Goal: Task Accomplishment & Management: Manage account settings

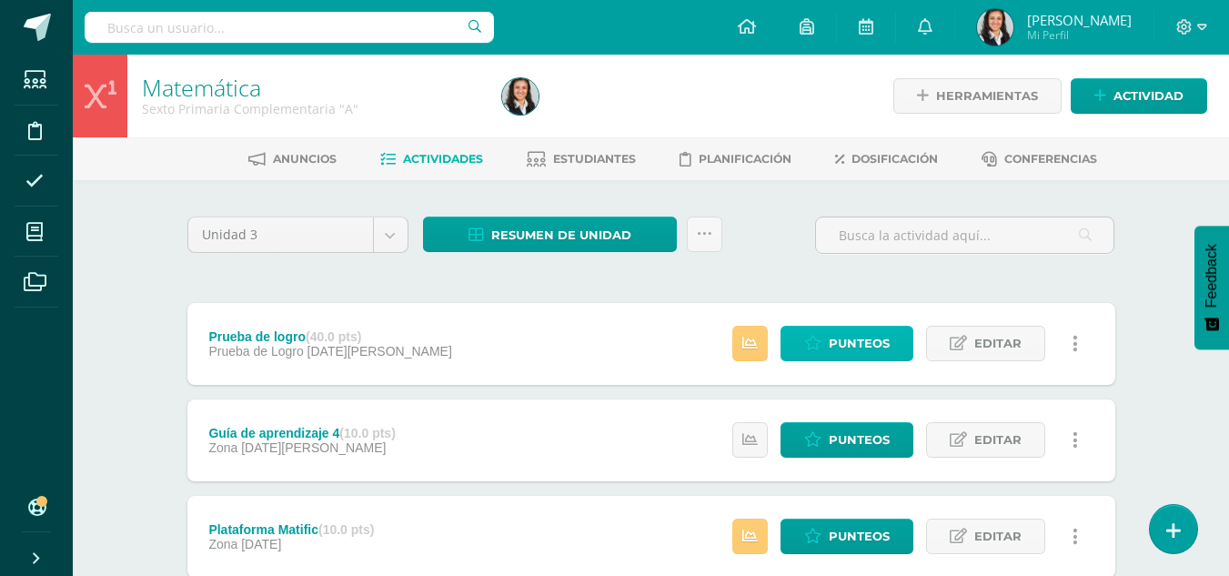
click at [836, 352] on span "Punteos" at bounding box center [859, 344] width 61 height 34
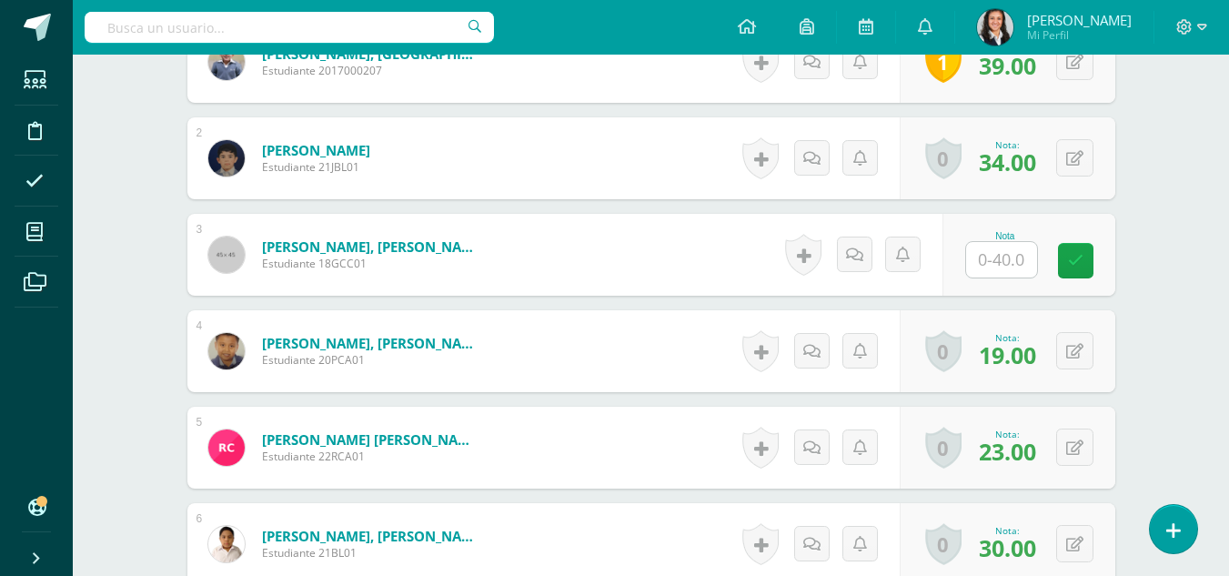
scroll to position [640, 0]
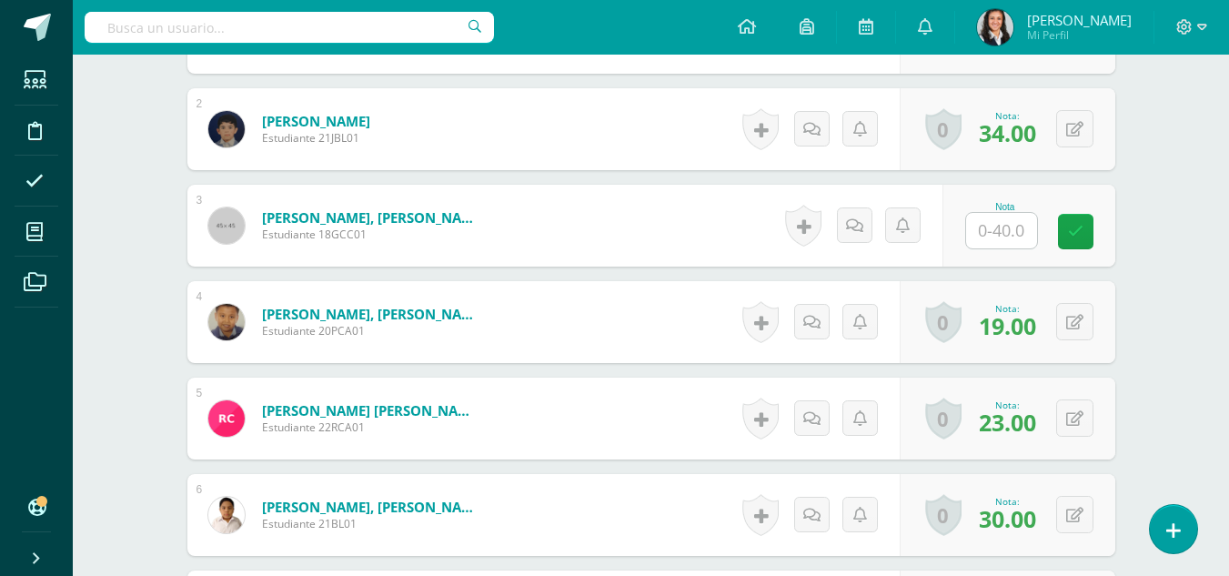
click at [994, 237] on input "text" at bounding box center [1001, 230] width 71 height 35
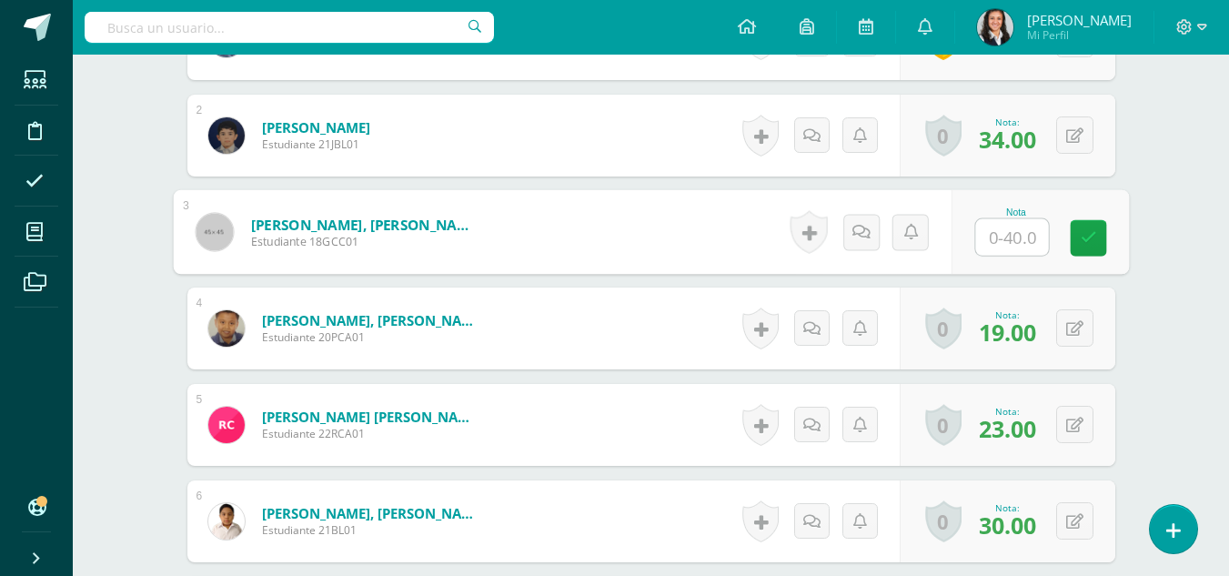
scroll to position [598, 0]
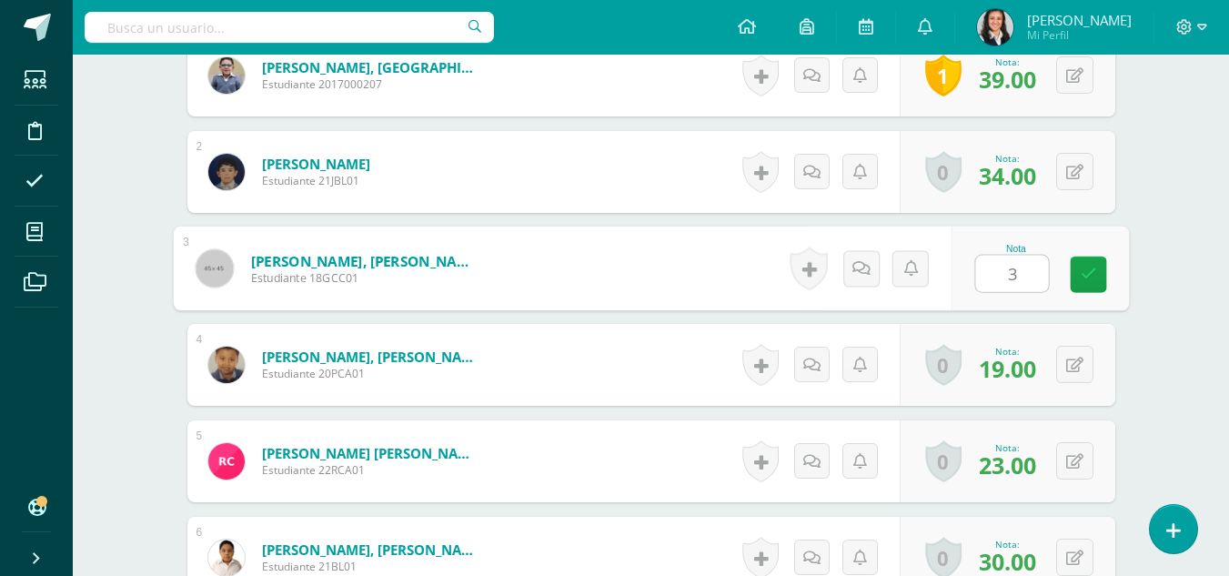
type input "34"
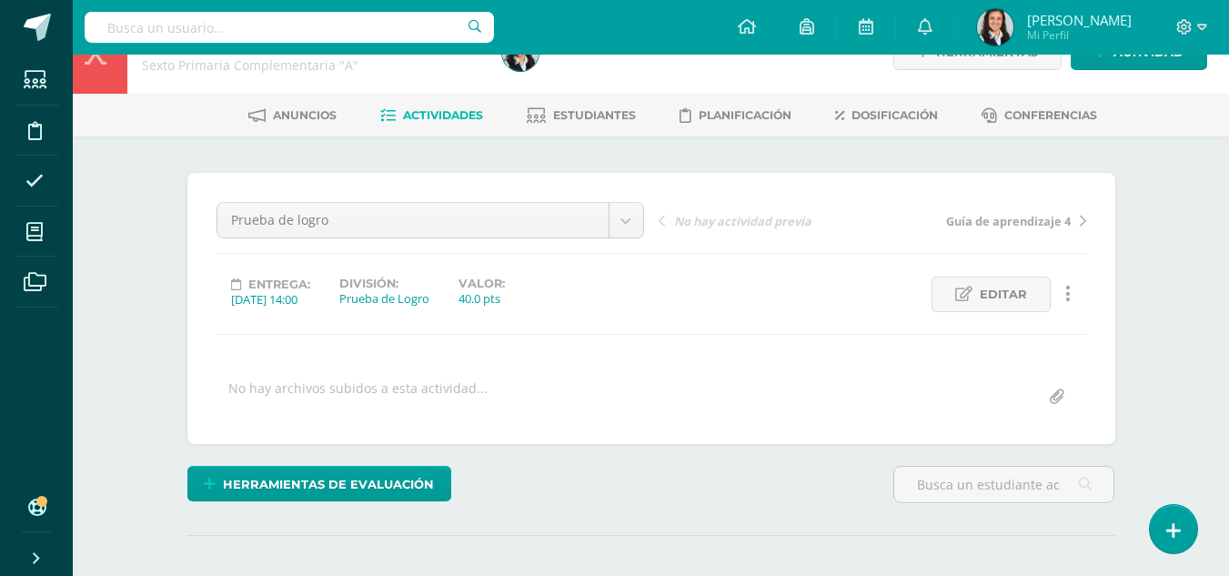
scroll to position [0, 0]
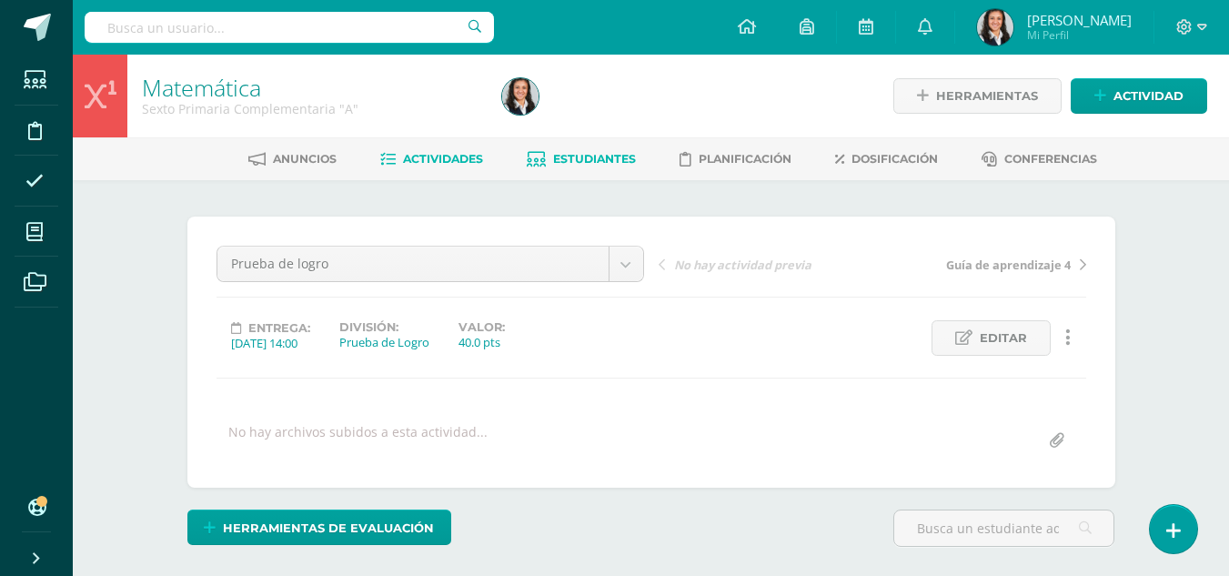
click at [579, 166] on span "Estudiantes" at bounding box center [594, 159] width 83 height 14
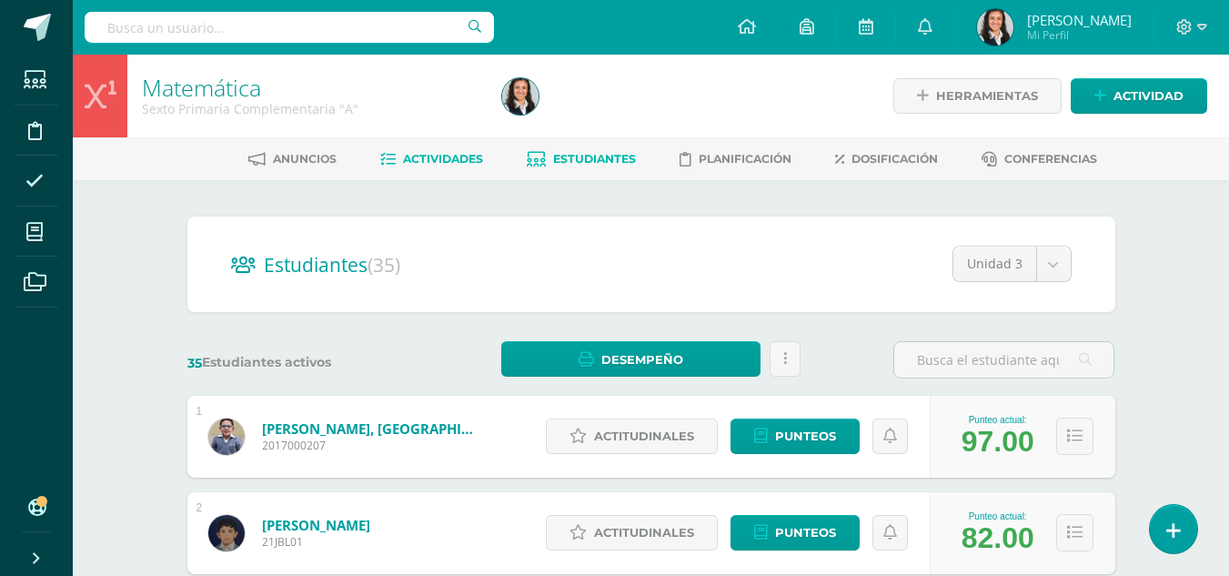
click at [408, 164] on span "Actividades" at bounding box center [443, 159] width 80 height 14
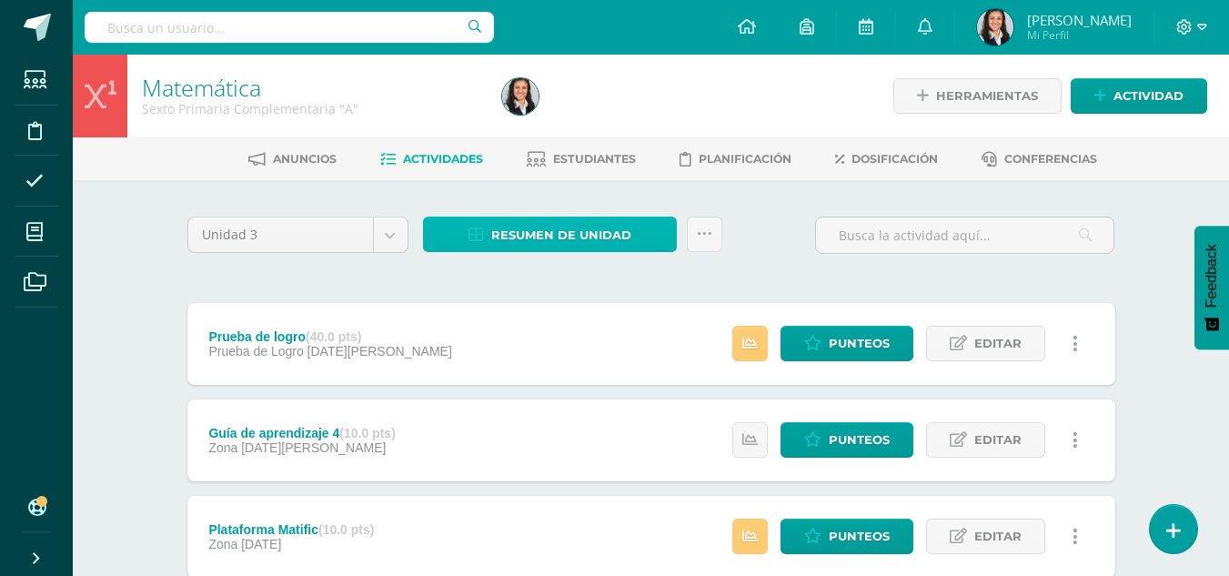
click at [492, 234] on span "Resumen de unidad" at bounding box center [561, 235] width 140 height 34
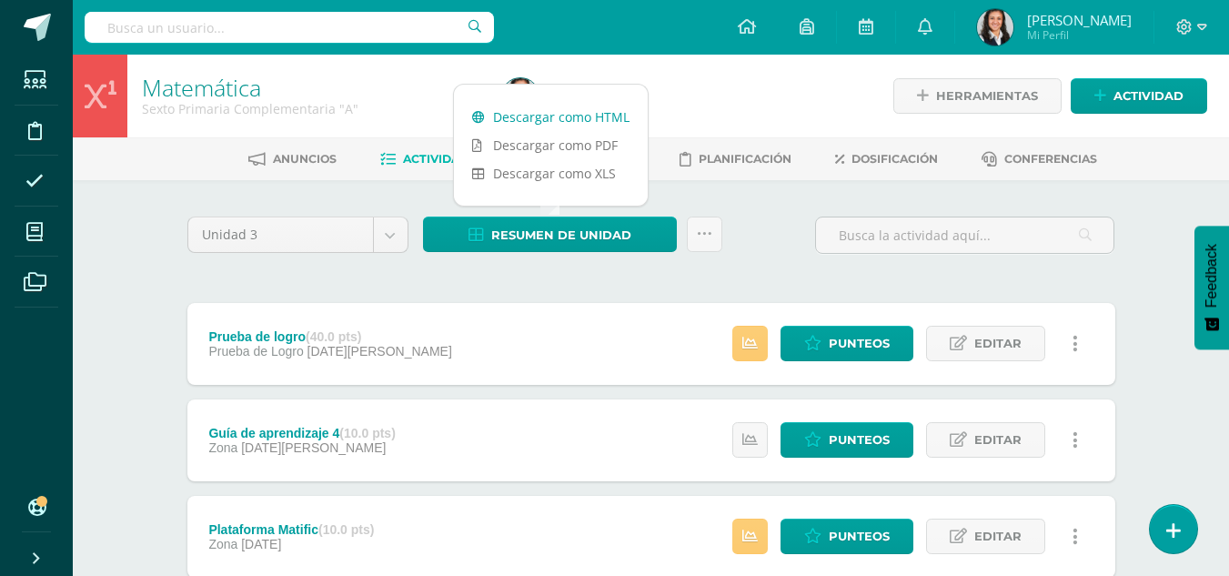
click at [499, 116] on link "Descargar como HTML" at bounding box center [551, 117] width 194 height 28
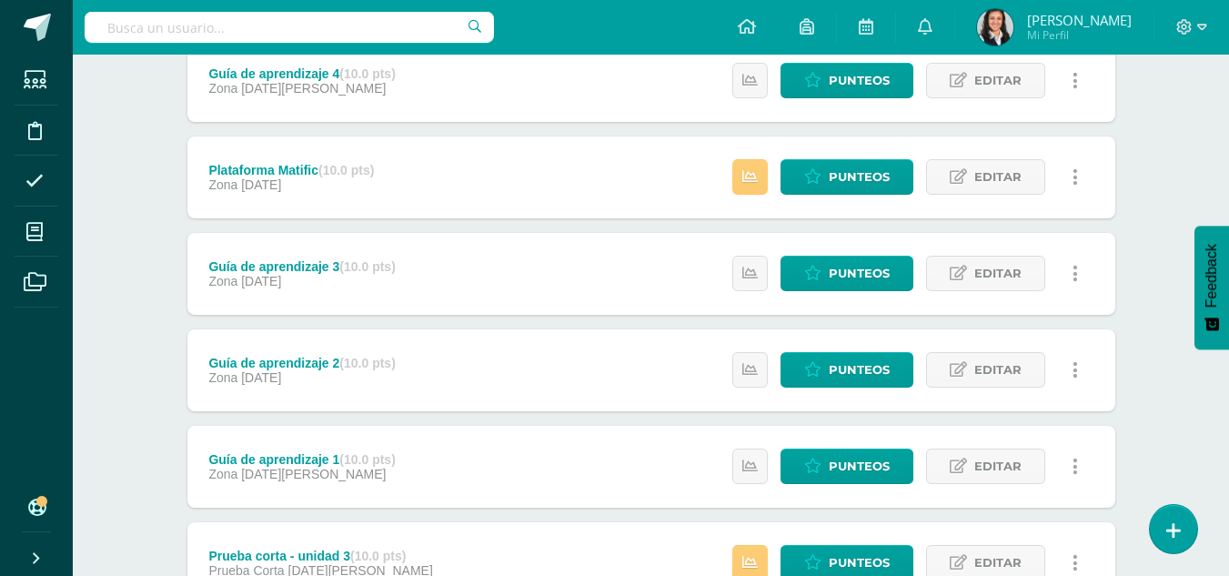
scroll to position [455, 0]
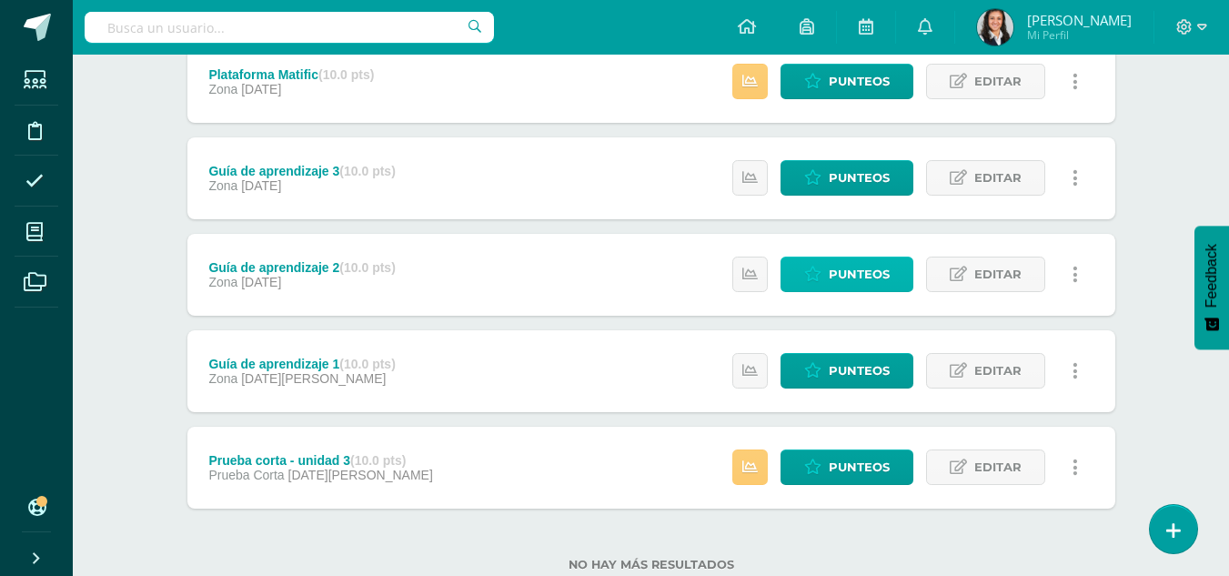
click at [853, 277] on span "Punteos" at bounding box center [859, 274] width 61 height 34
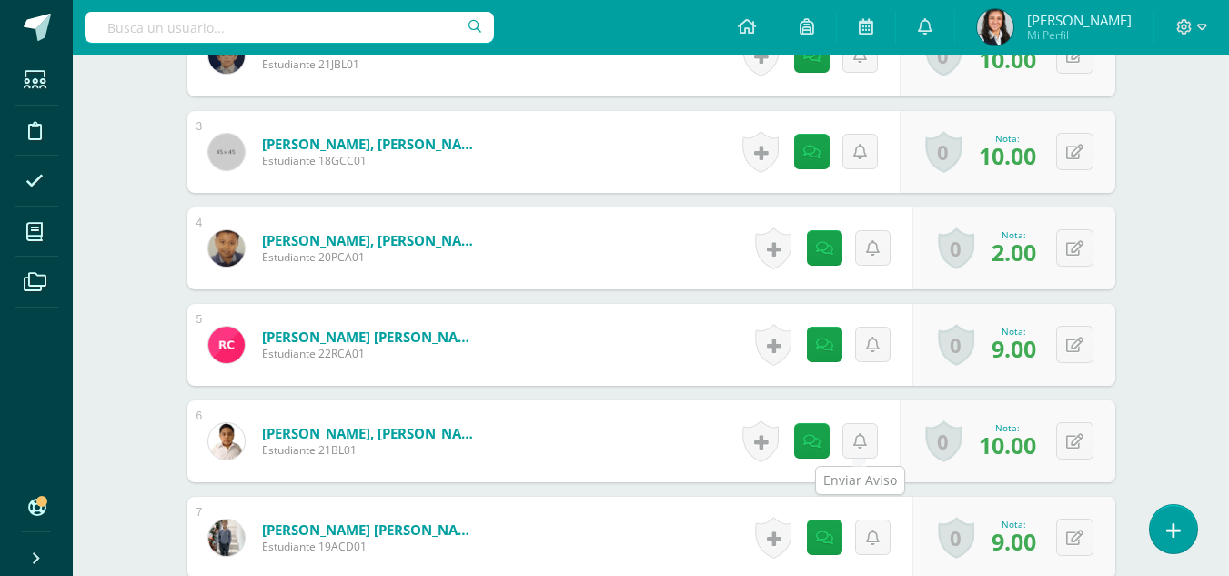
scroll to position [726, 0]
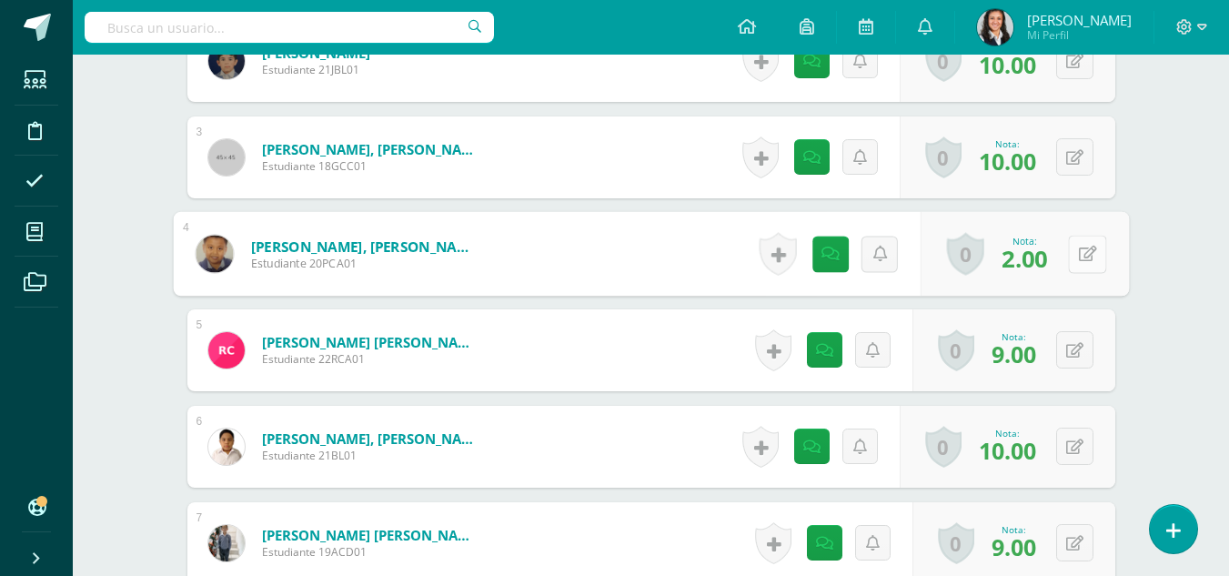
click at [1074, 264] on button at bounding box center [1087, 254] width 38 height 38
type input "10"
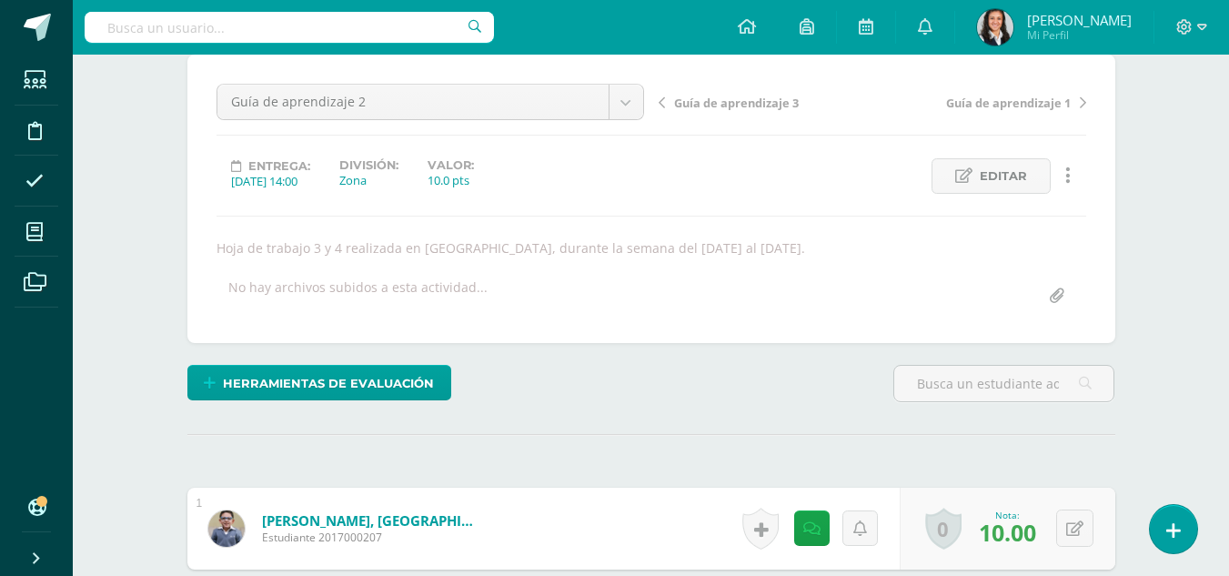
scroll to position [0, 0]
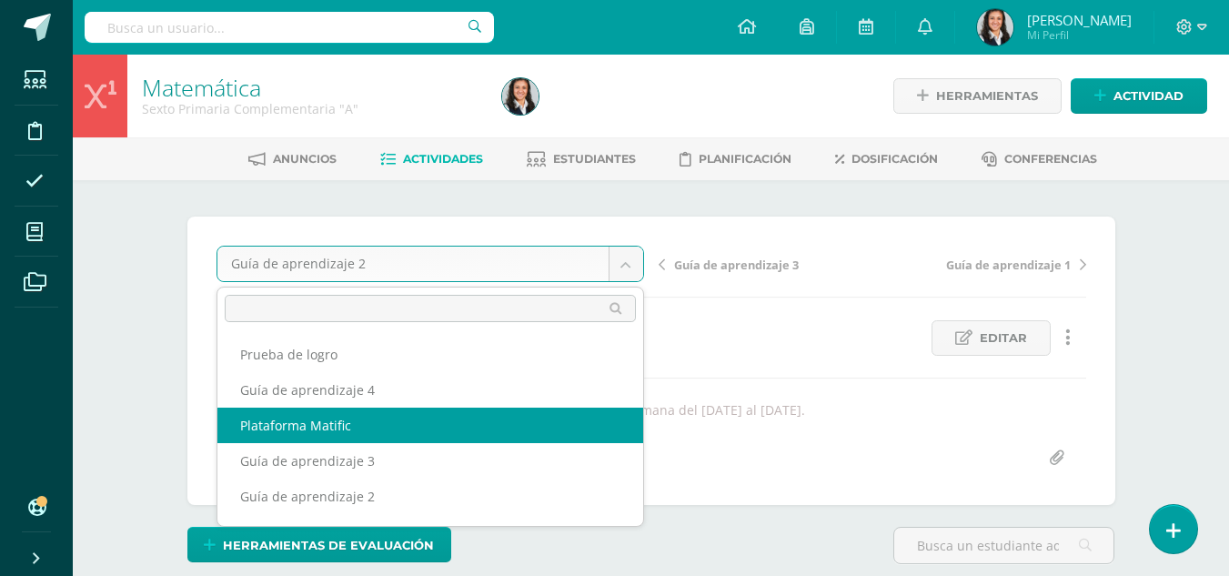
select select "/dashboard/teacher/grade-activity/176000/"
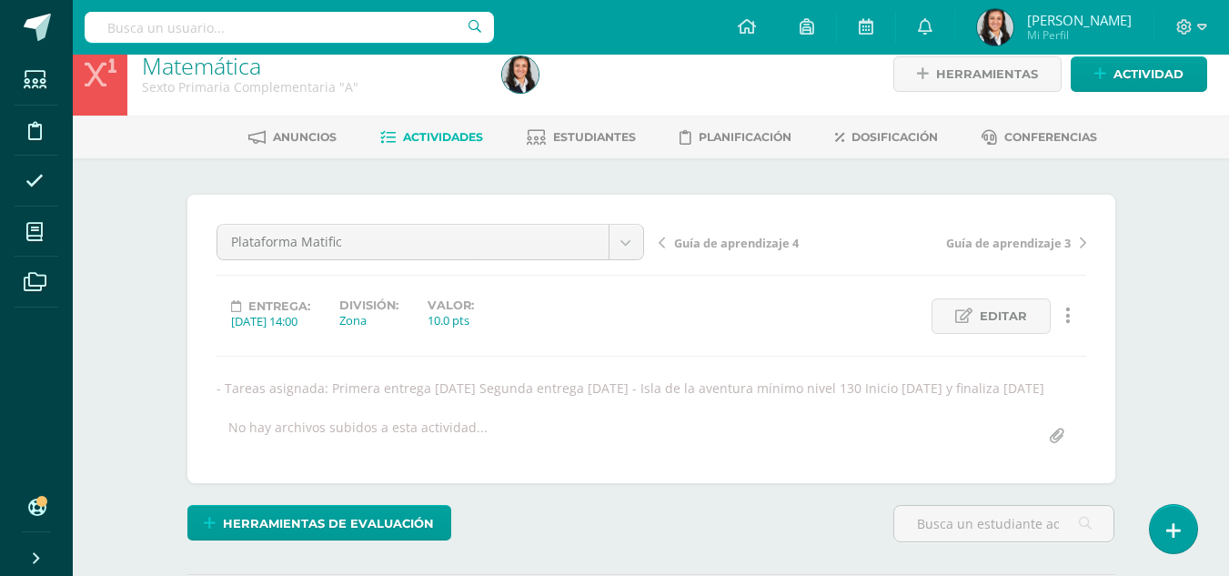
scroll to position [18, 0]
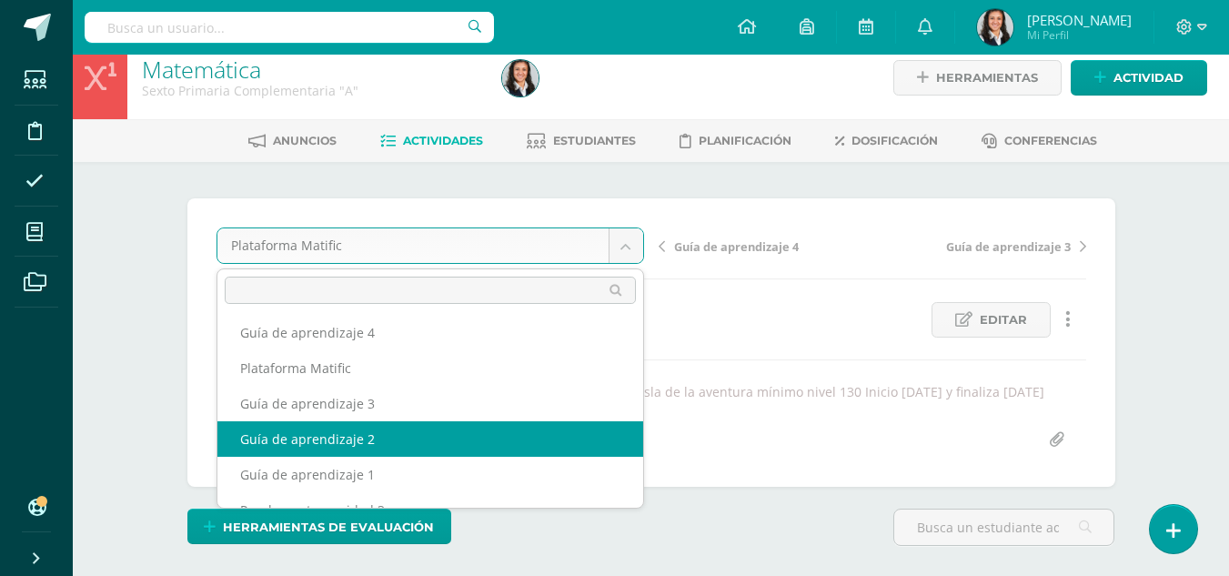
scroll to position [66, 0]
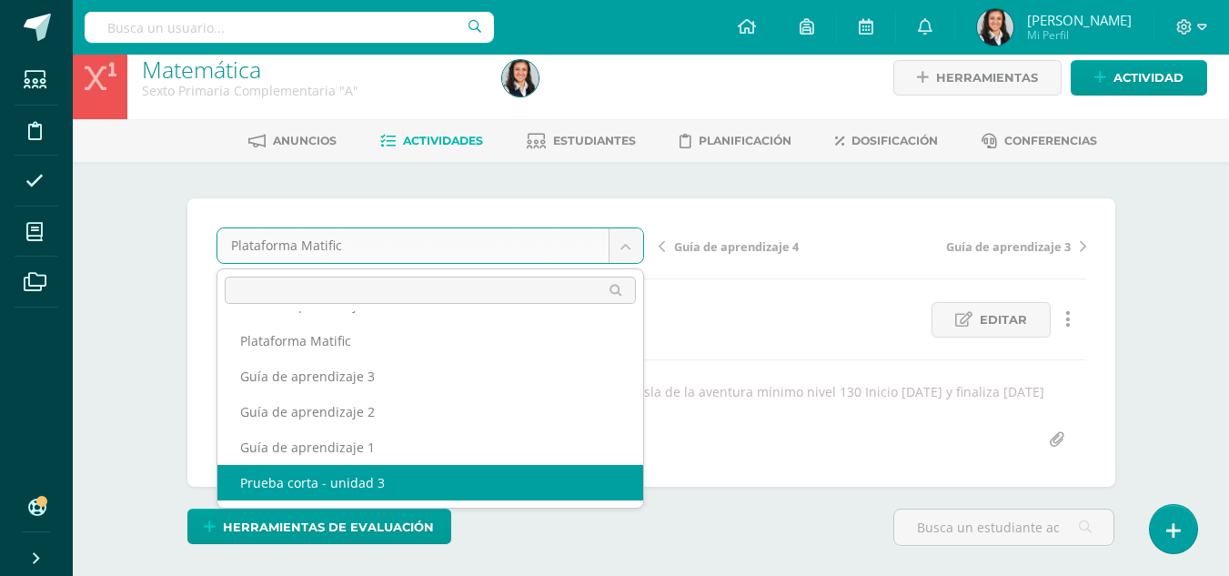
select select "/dashboard/teacher/grade-activity/175995/"
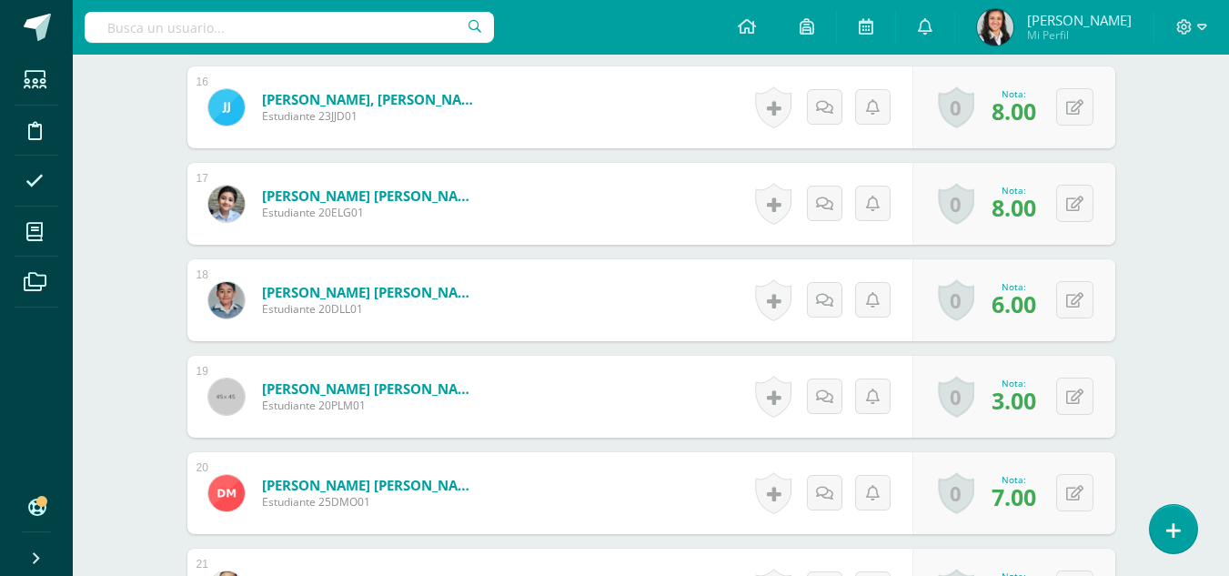
scroll to position [2095, 0]
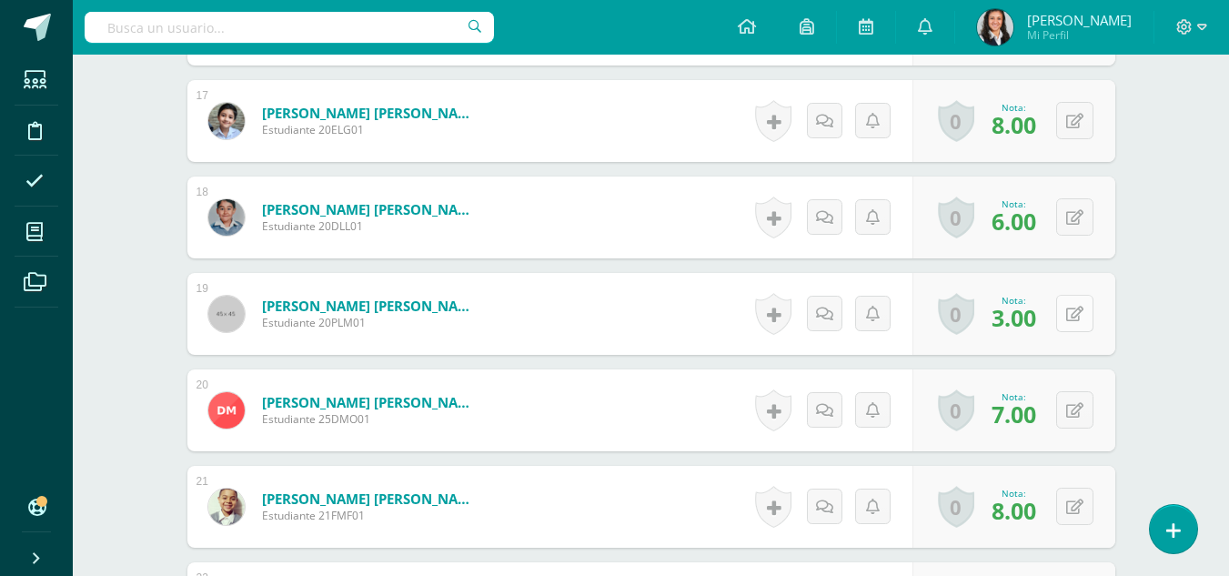
click at [1078, 307] on icon at bounding box center [1074, 314] width 17 height 15
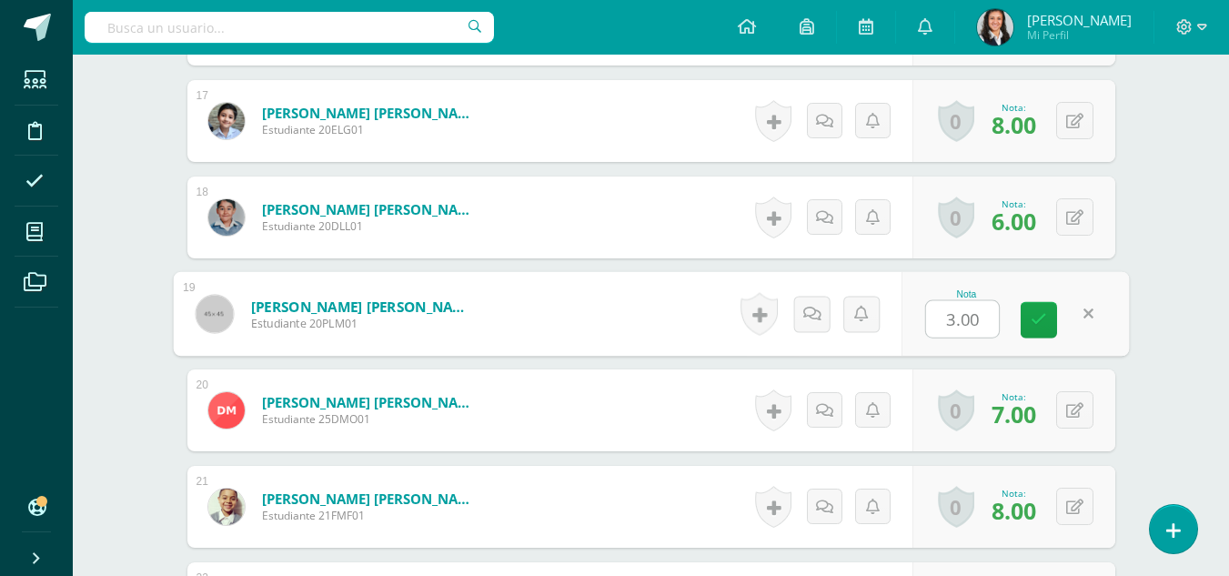
type input "6"
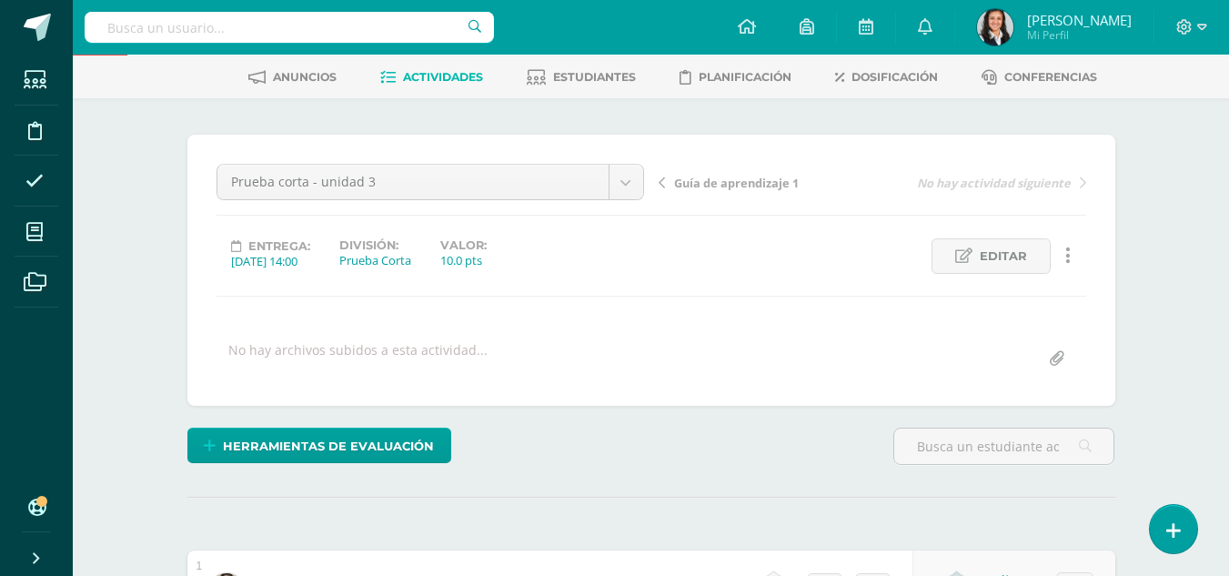
scroll to position [91, 0]
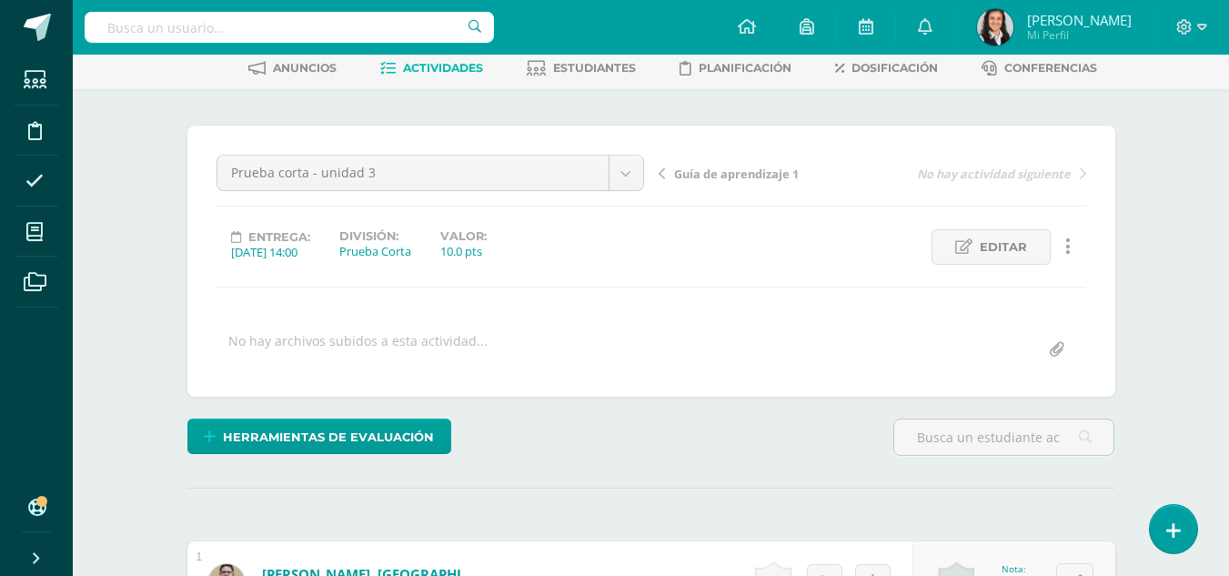
click at [728, 172] on span "Guía de aprendizaje 1" at bounding box center [736, 174] width 125 height 16
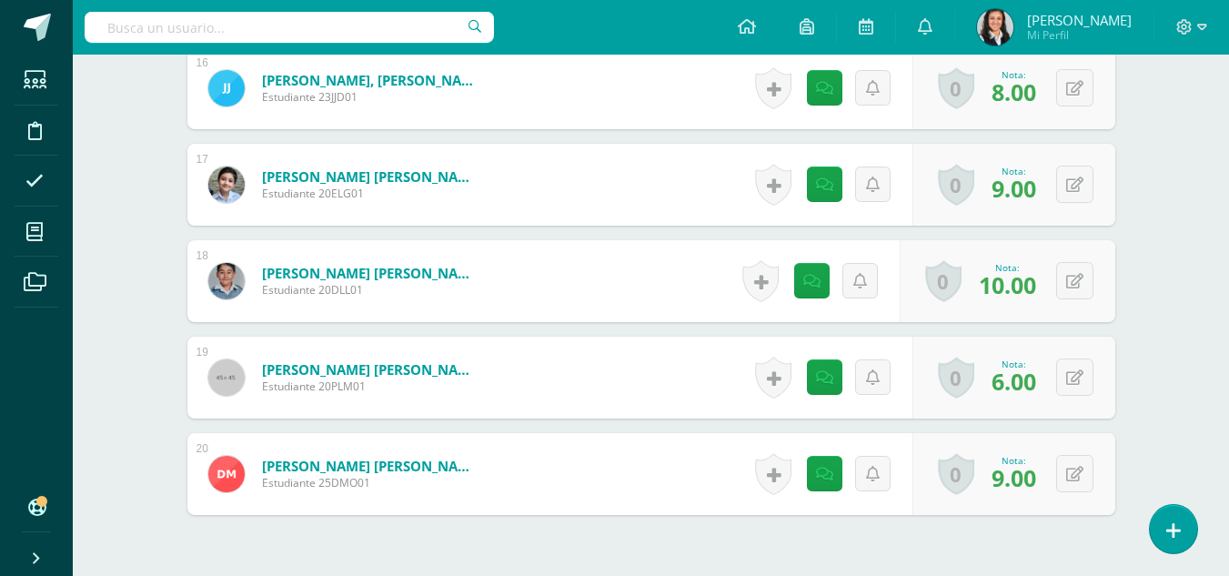
scroll to position [2175, 0]
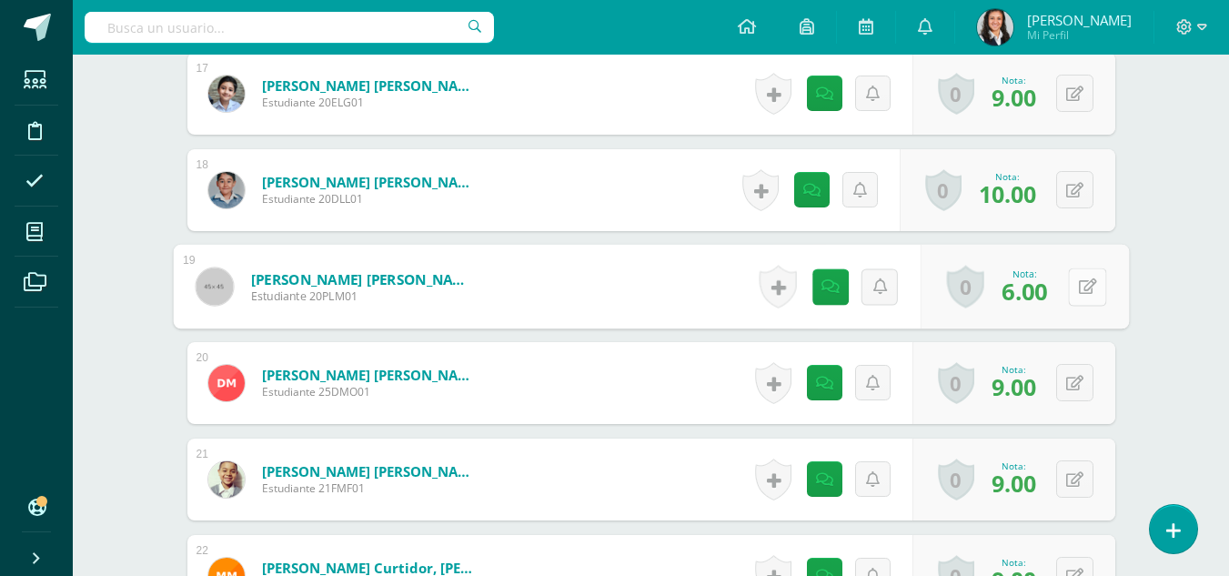
click at [1074, 289] on button at bounding box center [1087, 286] width 38 height 38
type input "8"
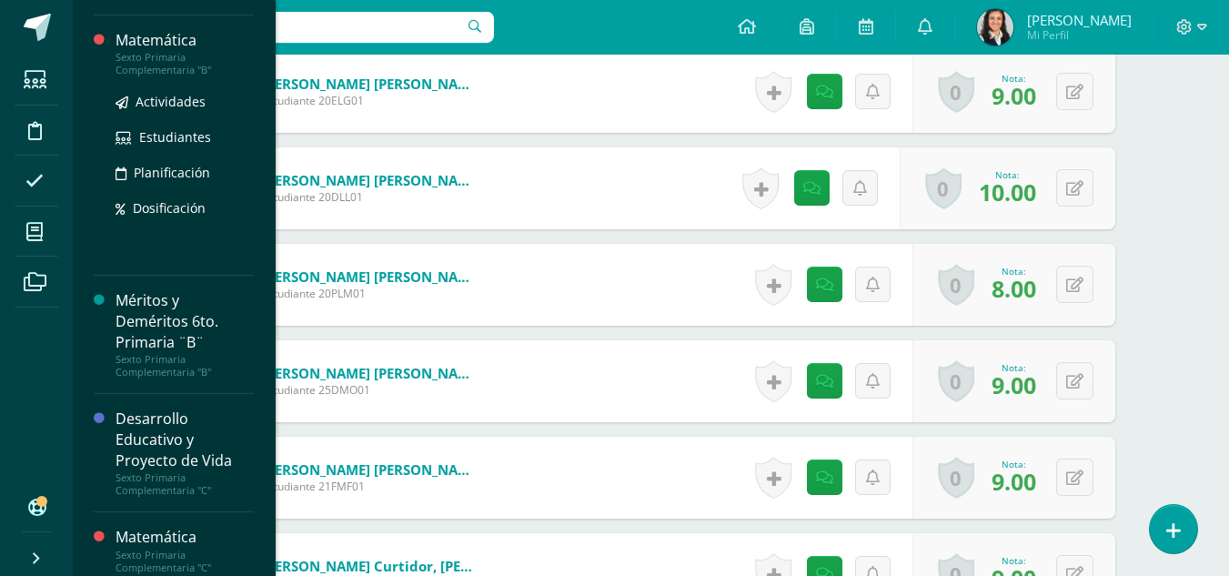
scroll to position [421, 0]
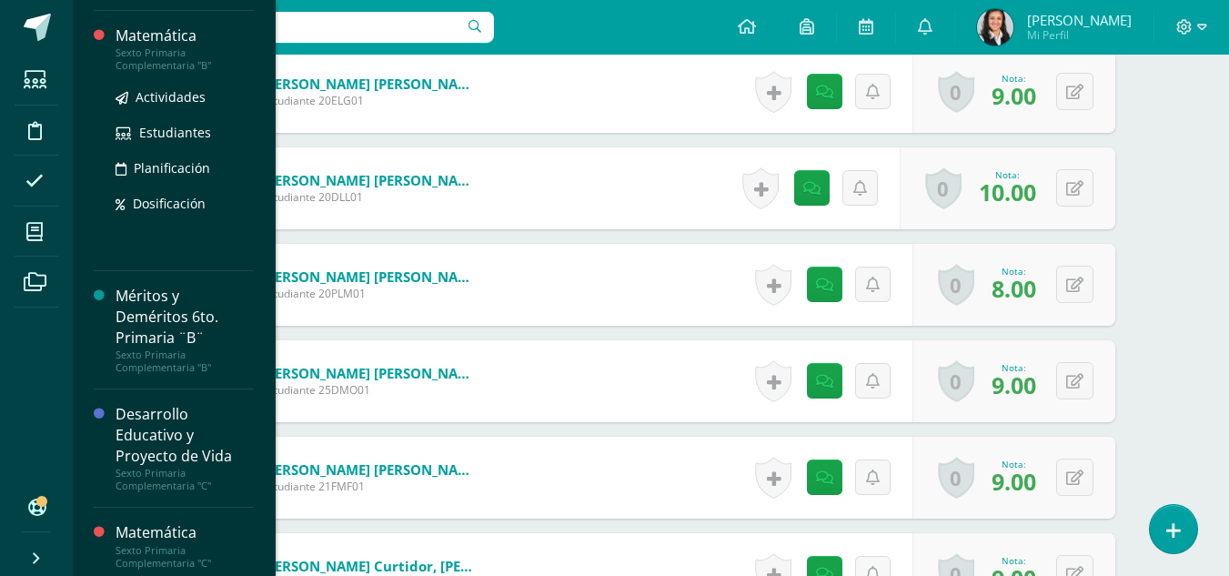
click at [161, 53] on div "Sexto Primaria Complementaria "B"" at bounding box center [185, 58] width 138 height 25
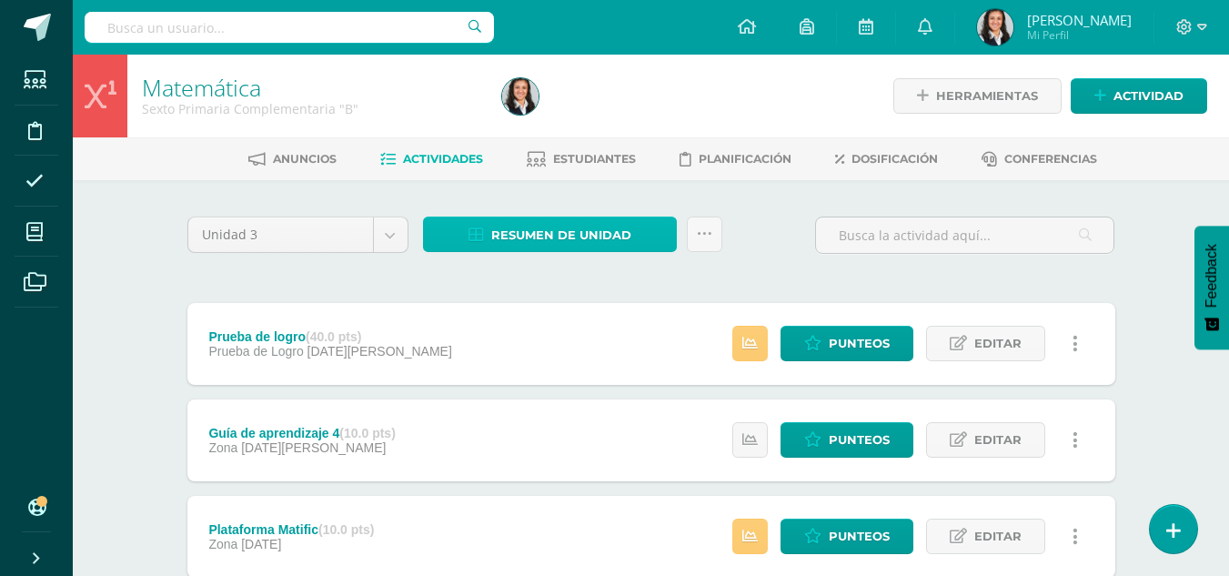
click at [535, 241] on span "Resumen de unidad" at bounding box center [561, 235] width 140 height 34
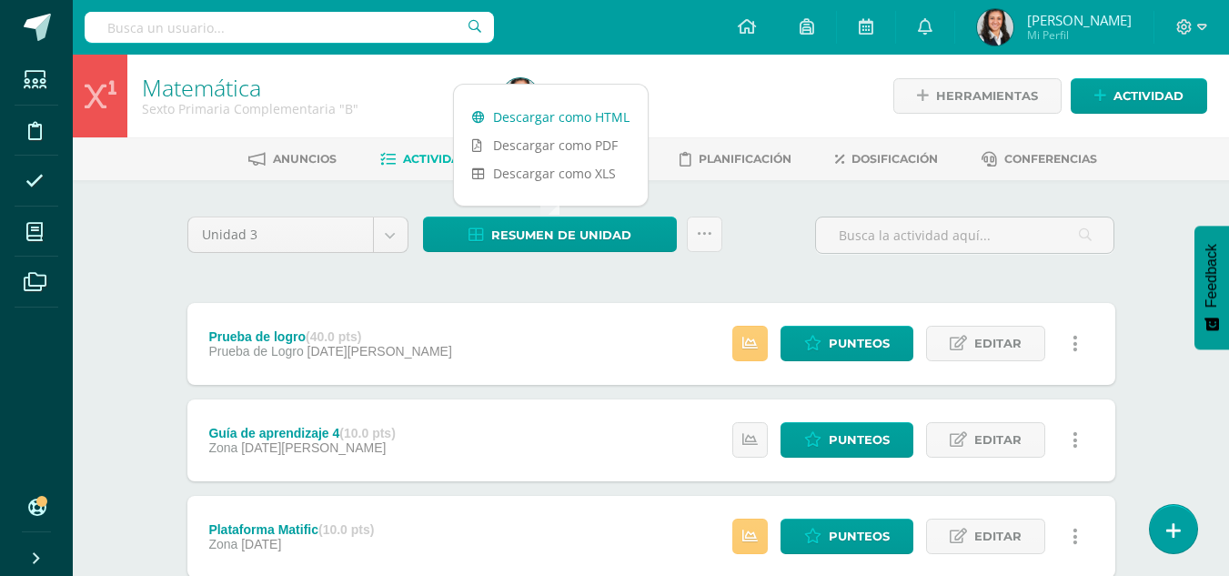
click at [527, 115] on link "Descargar como HTML" at bounding box center [551, 117] width 194 height 28
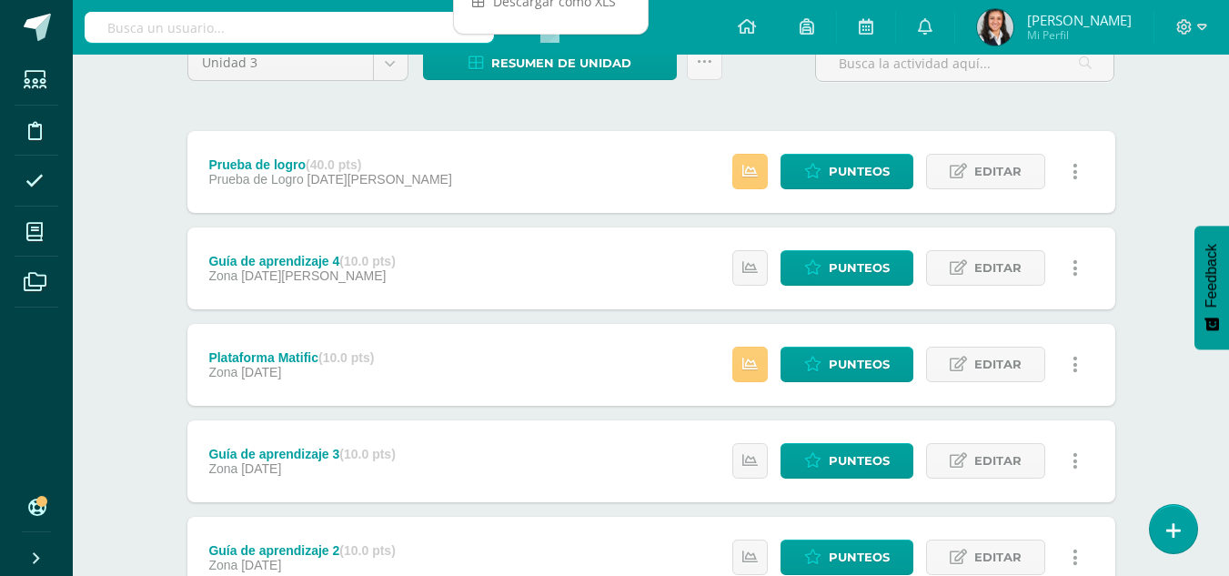
scroll to position [182, 0]
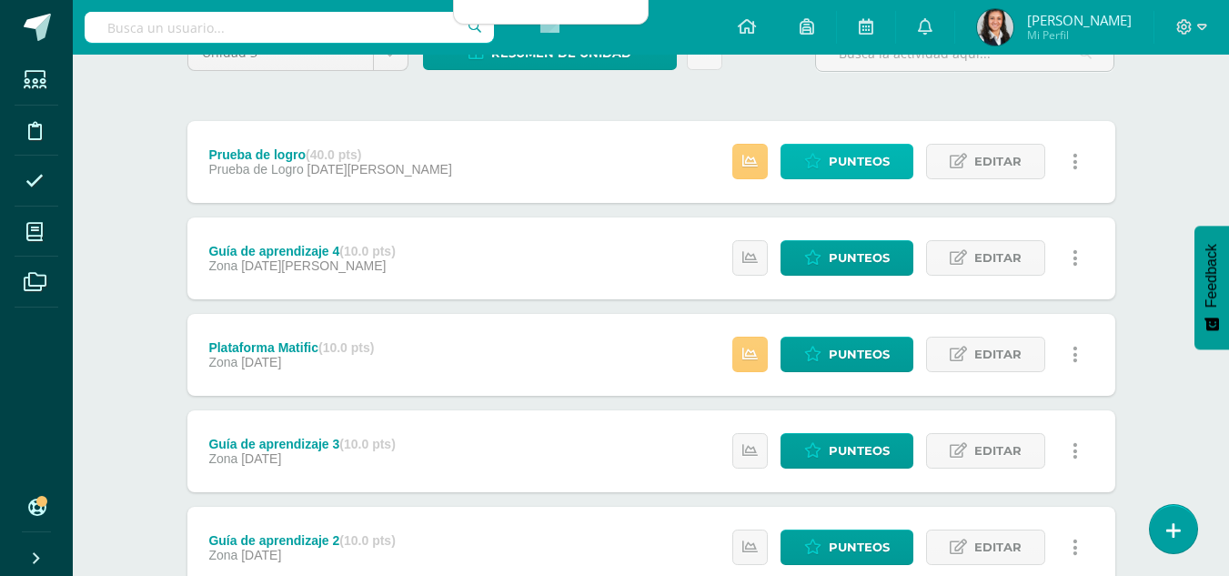
click at [842, 164] on span "Punteos" at bounding box center [859, 162] width 61 height 34
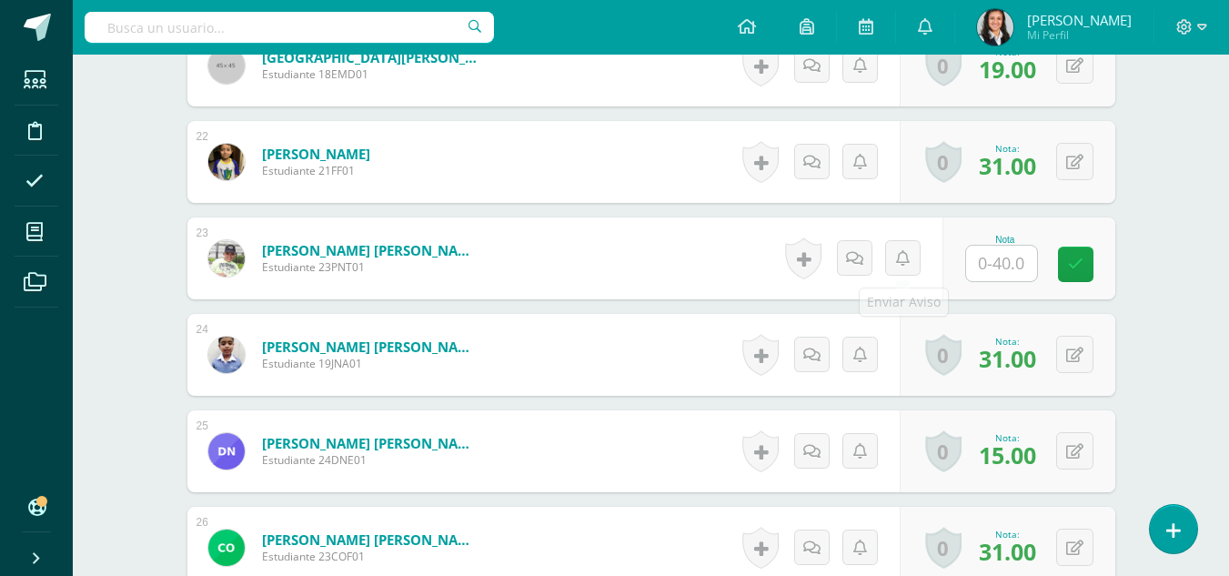
scroll to position [2537, 0]
click at [991, 260] on input "text" at bounding box center [1001, 262] width 71 height 35
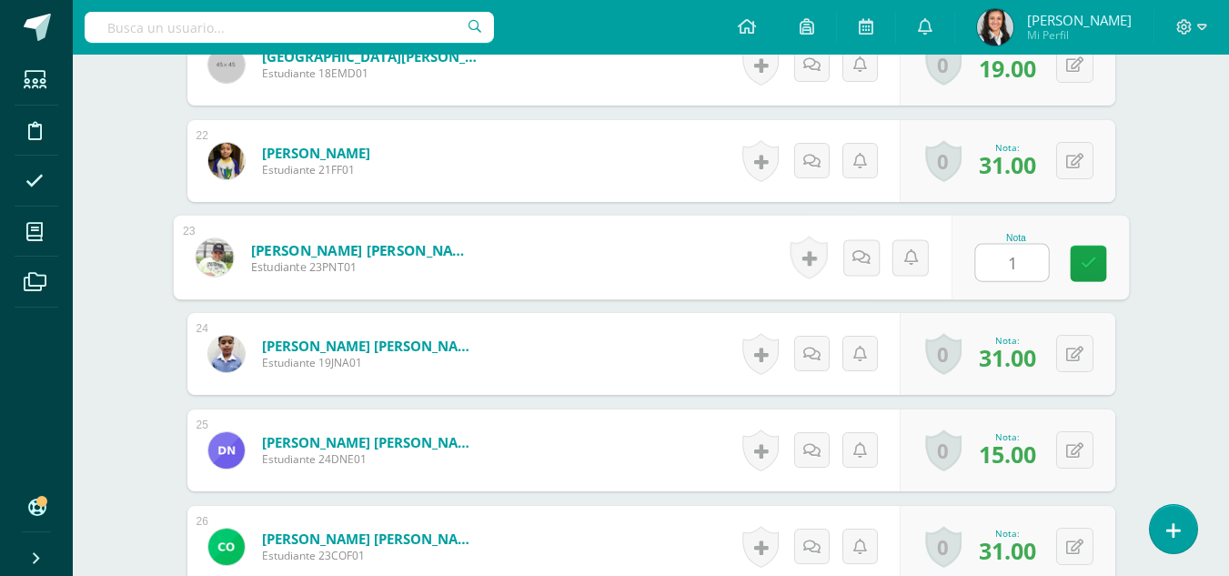
type input "19"
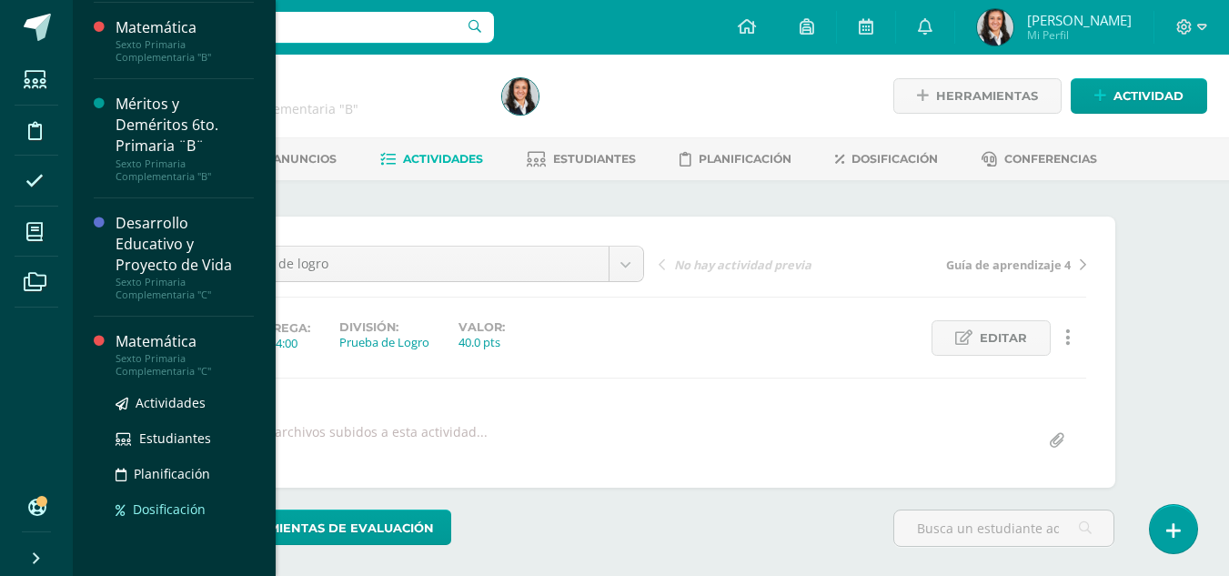
scroll to position [430, 0]
click at [148, 343] on div "Matemática" at bounding box center [185, 340] width 138 height 21
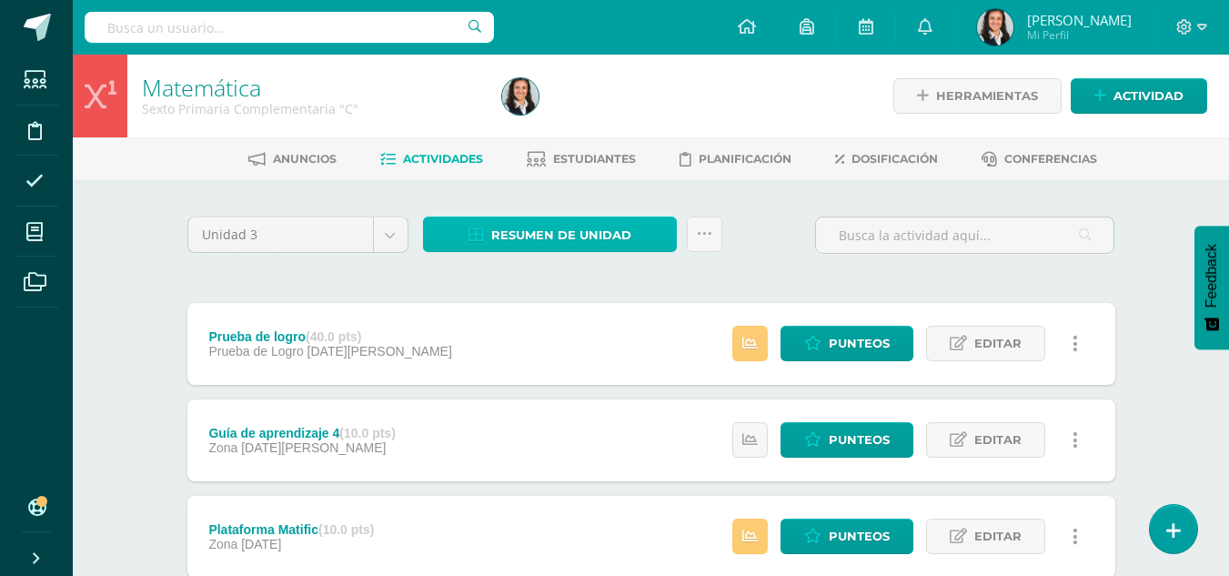
click at [581, 233] on span "Resumen de unidad" at bounding box center [561, 235] width 140 height 34
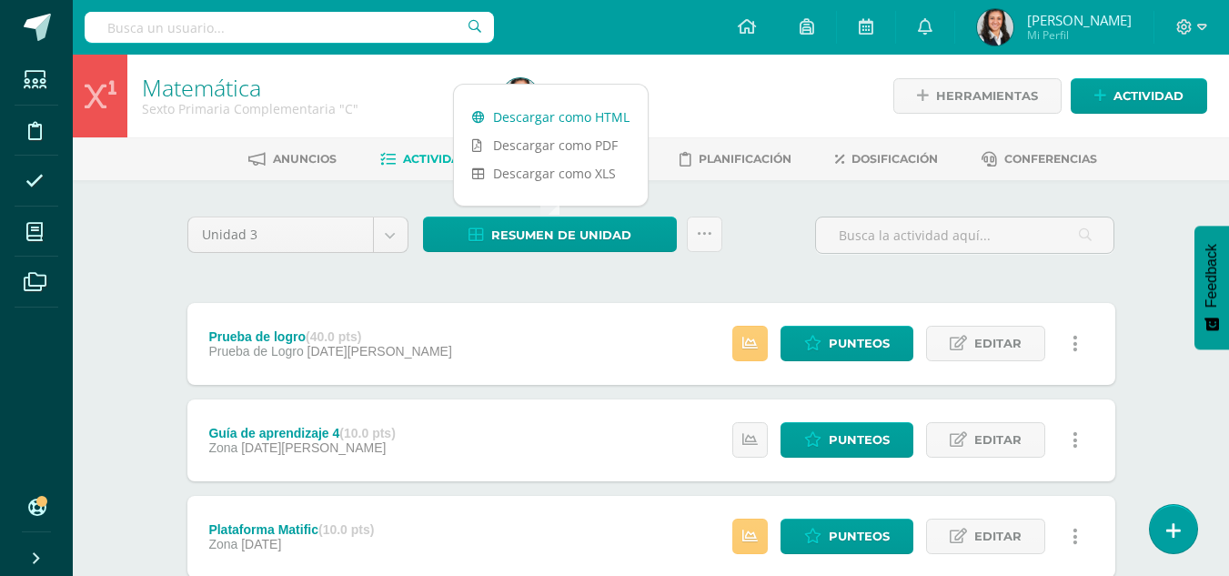
click at [539, 118] on link "Descargar como HTML" at bounding box center [551, 117] width 194 height 28
click at [746, 259] on div "Unidad 3 Unidad 1 Unidad 2 Unidad 3 Unidad 4 Resumen de unidad Subir actividade…" at bounding box center [651, 243] width 943 height 52
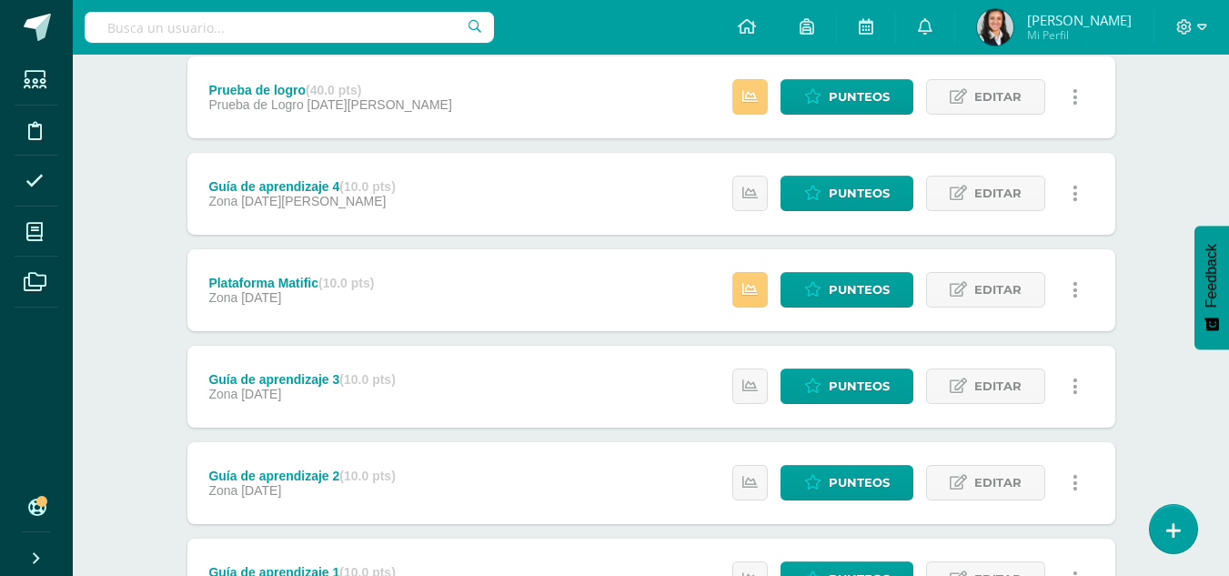
scroll to position [273, 0]
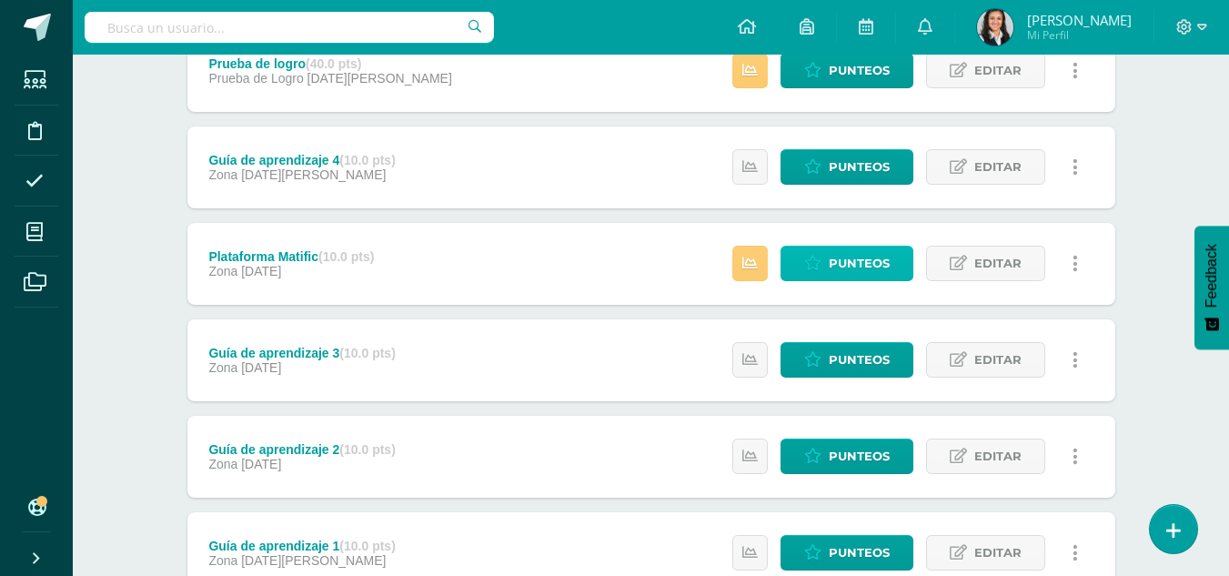
click at [850, 259] on span "Punteos" at bounding box center [859, 264] width 61 height 34
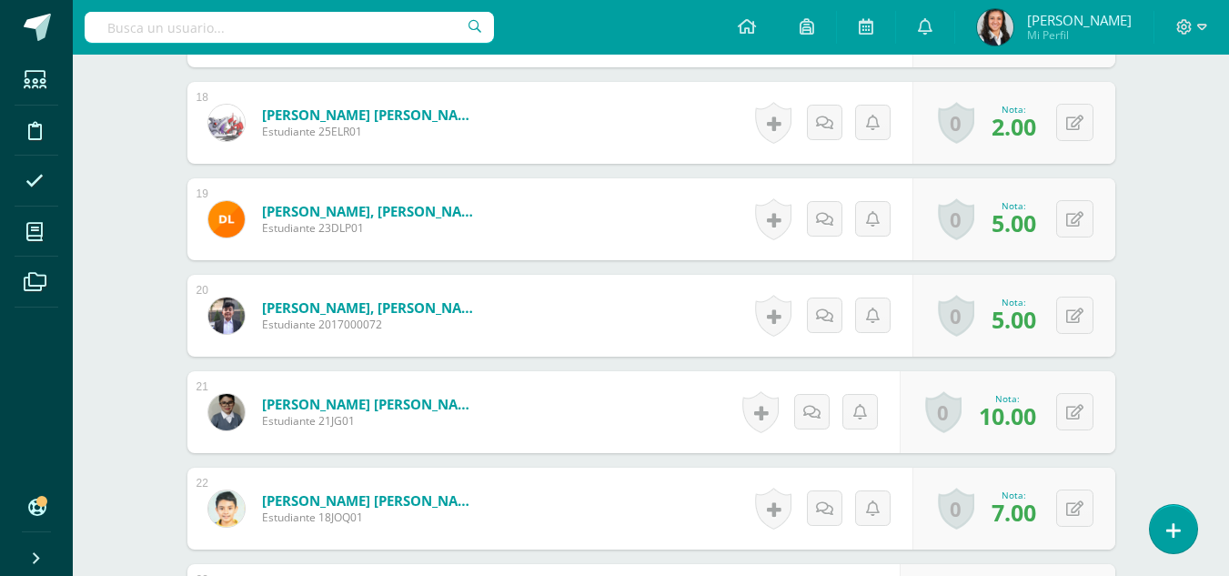
scroll to position [2208, 0]
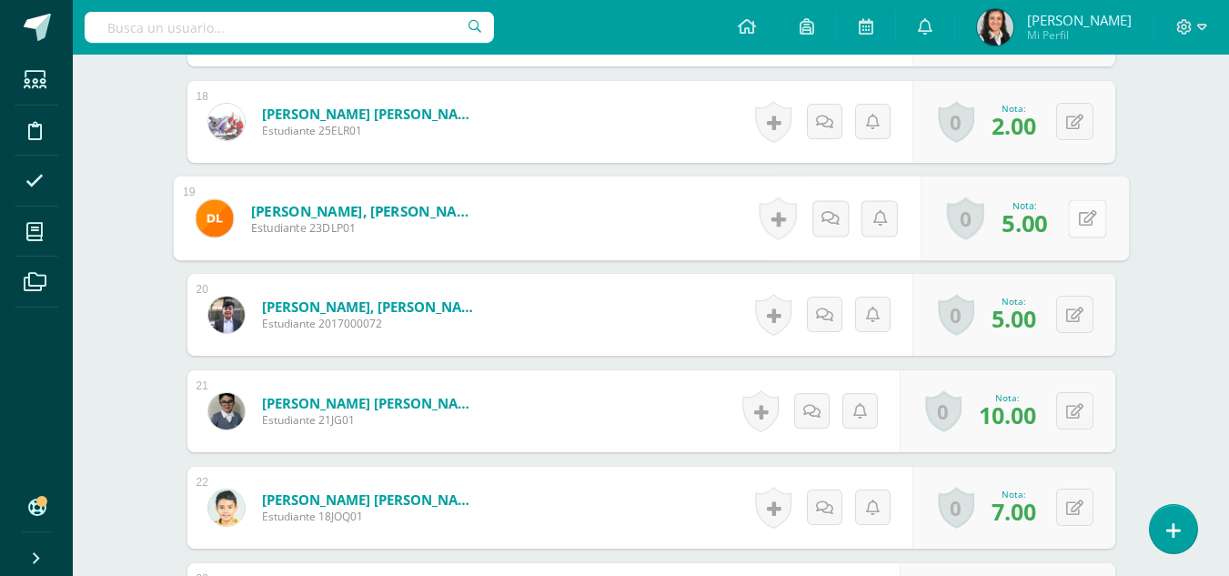
click at [1070, 237] on button at bounding box center [1087, 218] width 38 height 38
type input "4"
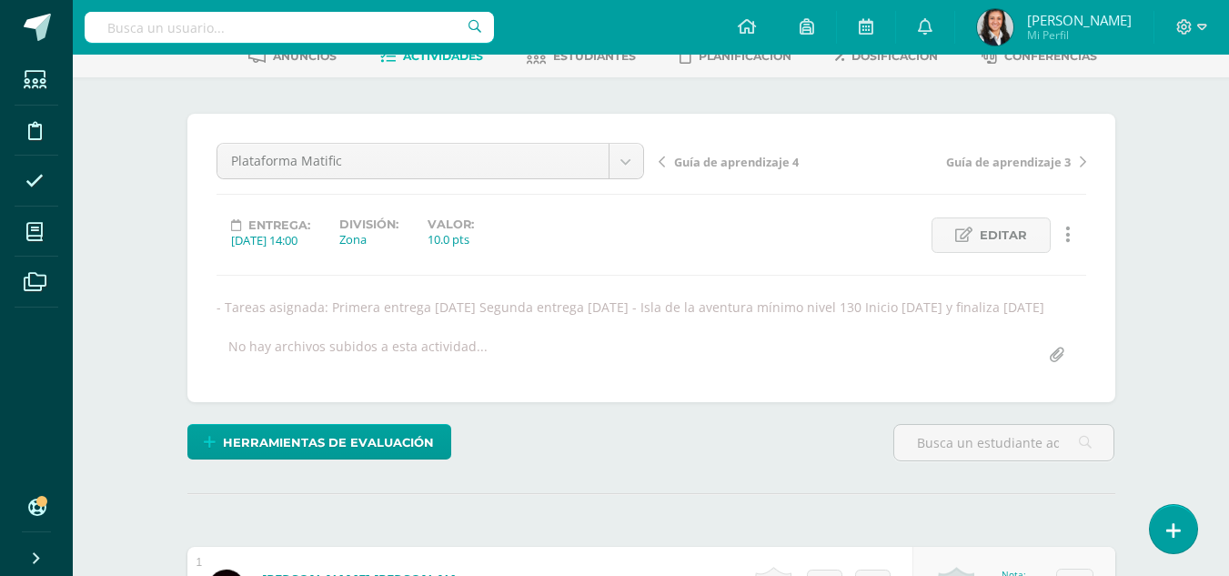
scroll to position [0, 0]
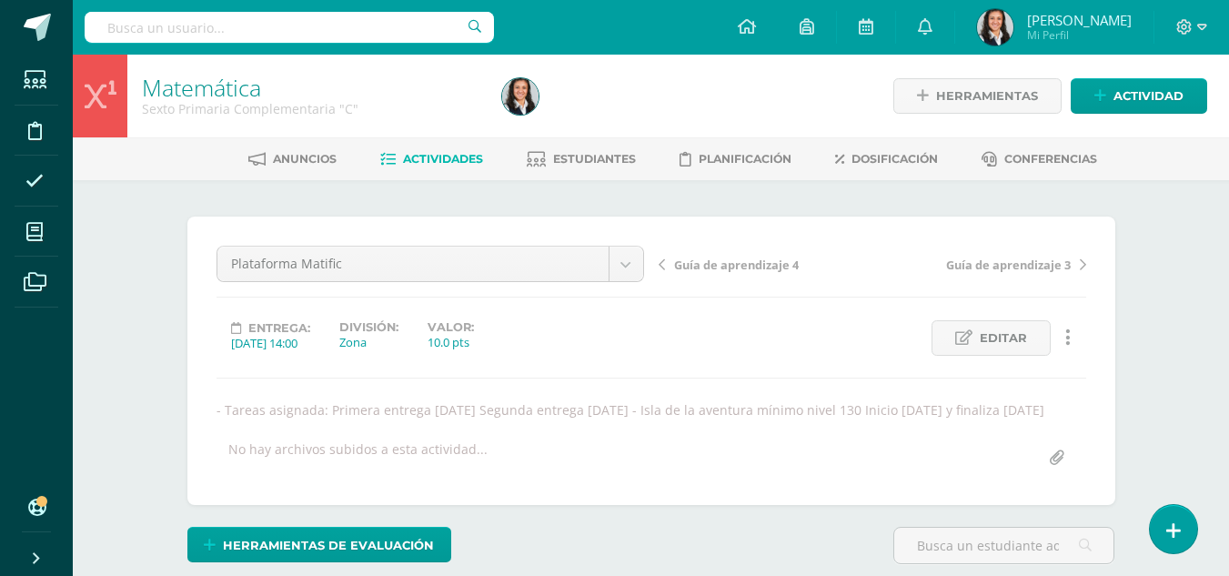
click at [748, 263] on span "Guía de aprendizaje 4" at bounding box center [736, 265] width 125 height 16
click at [1032, 262] on span "Plataforma Matific" at bounding box center [1015, 265] width 112 height 16
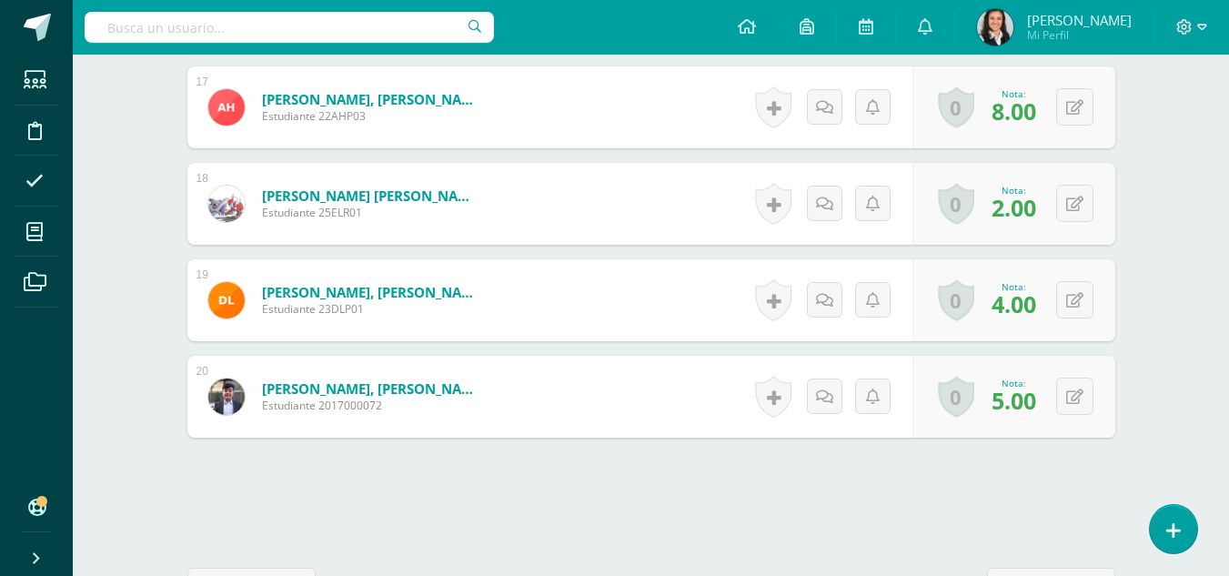
scroll to position [2198, 0]
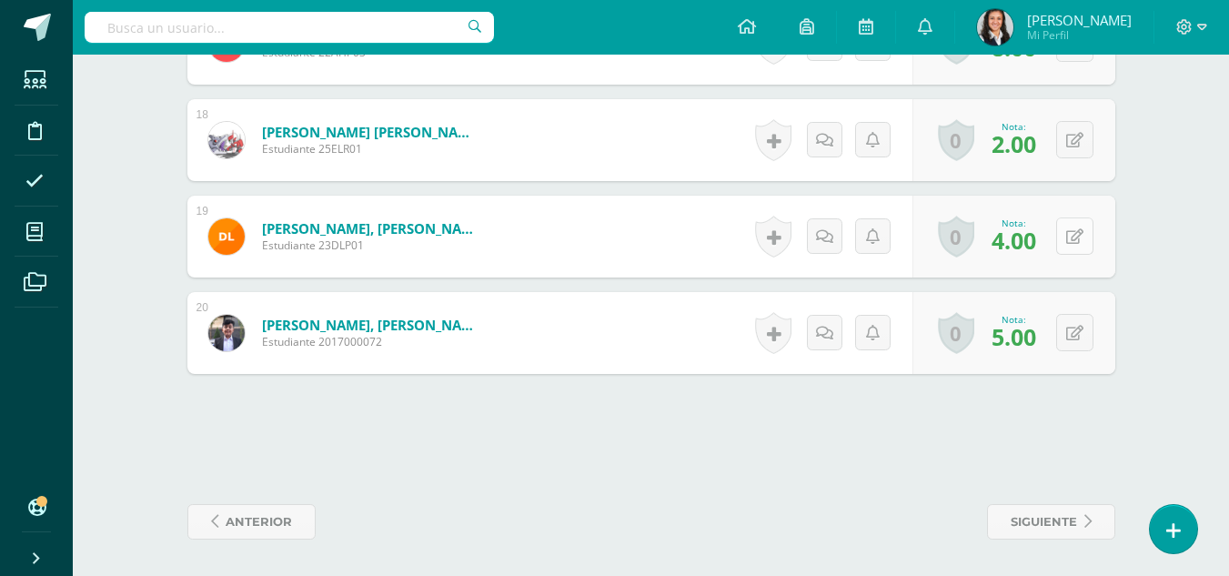
click at [1072, 243] on icon at bounding box center [1074, 236] width 17 height 15
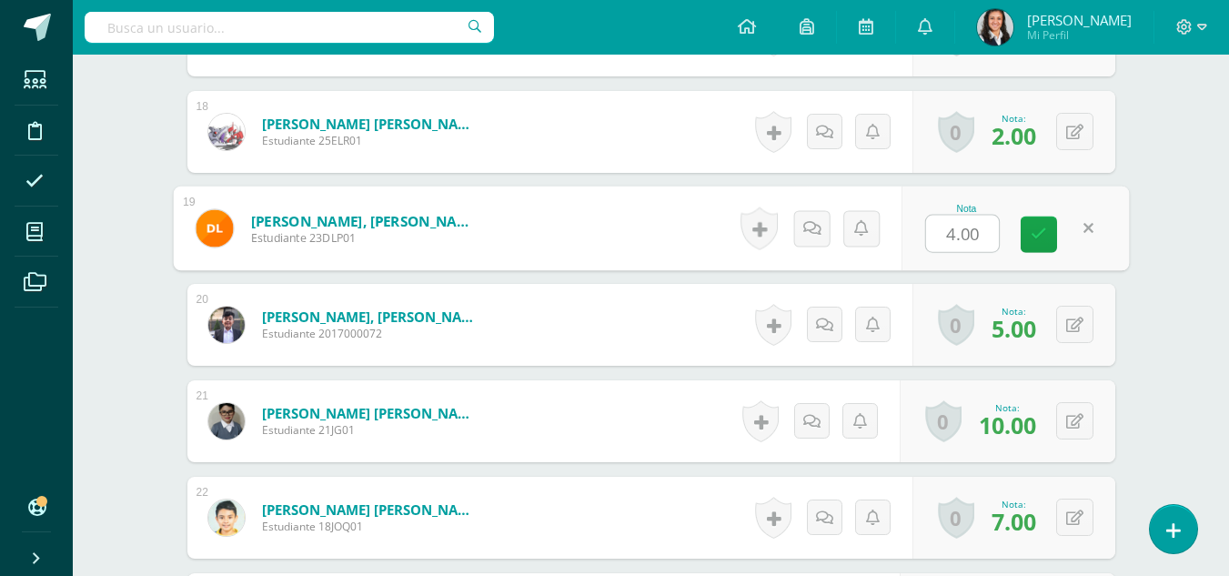
type input "5"
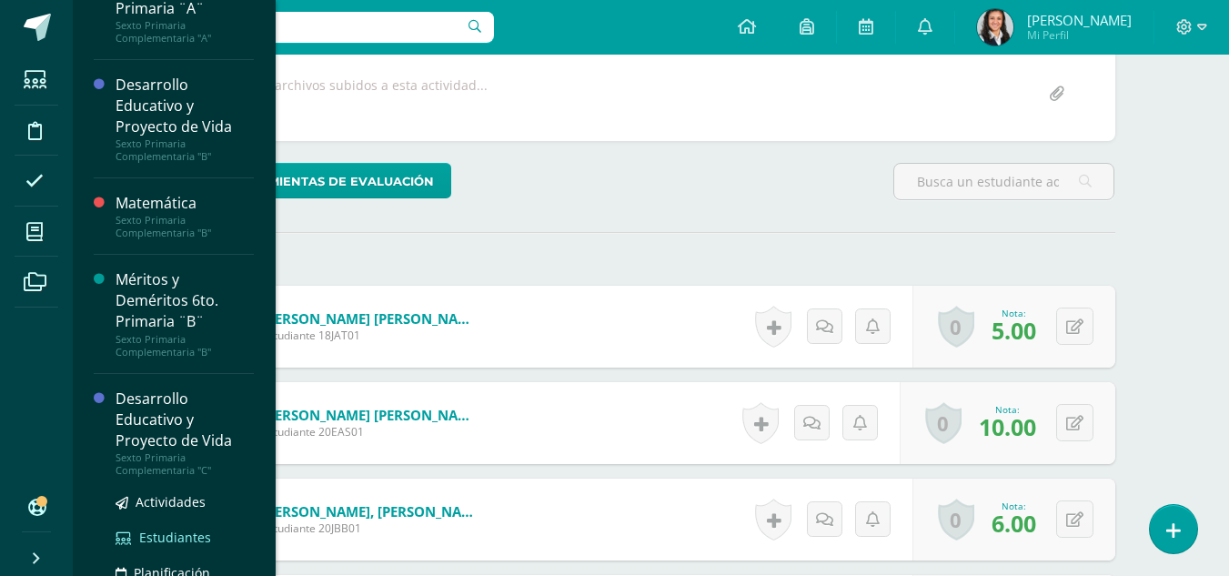
scroll to position [248, 0]
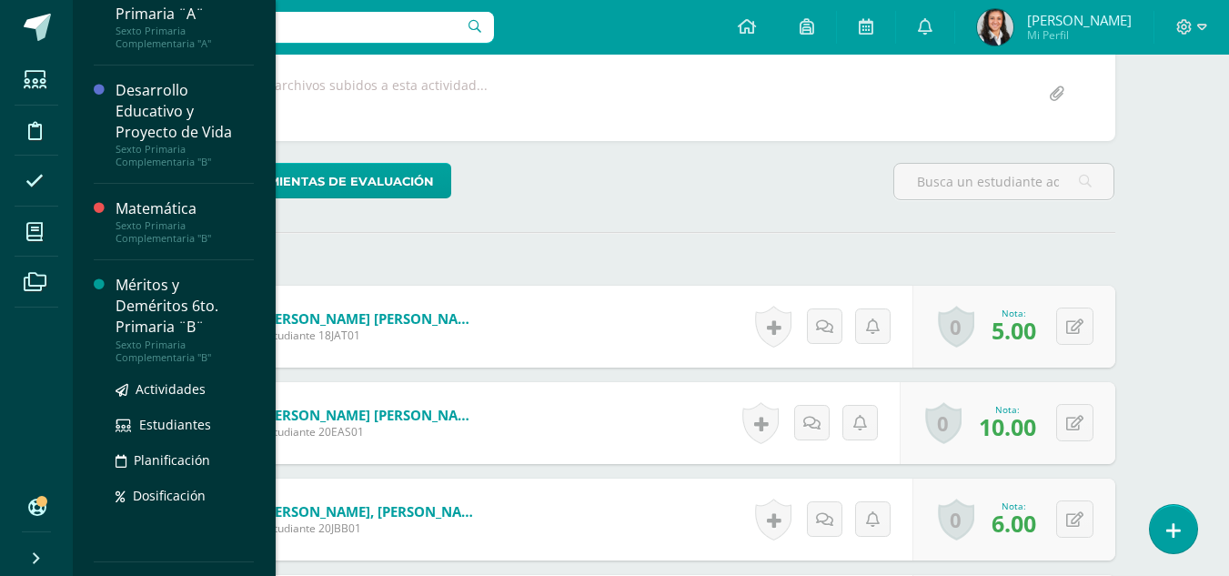
click at [142, 305] on div "Méritos y Deméritos 6to. Primaria ¨B¨" at bounding box center [185, 306] width 138 height 63
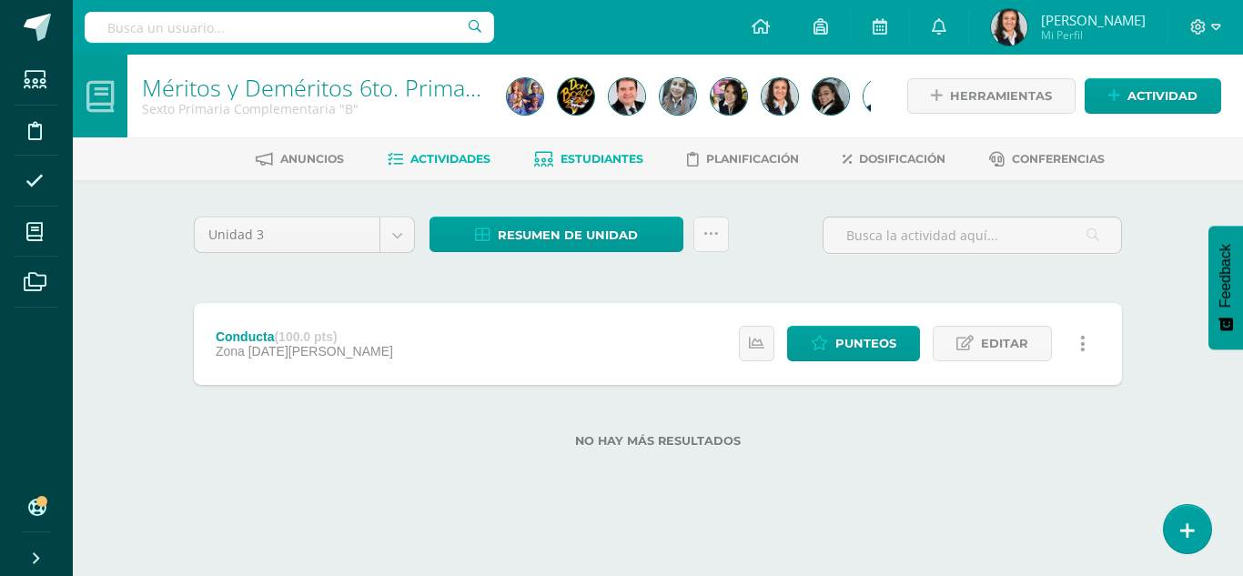
click at [605, 161] on span "Estudiantes" at bounding box center [601, 159] width 83 height 14
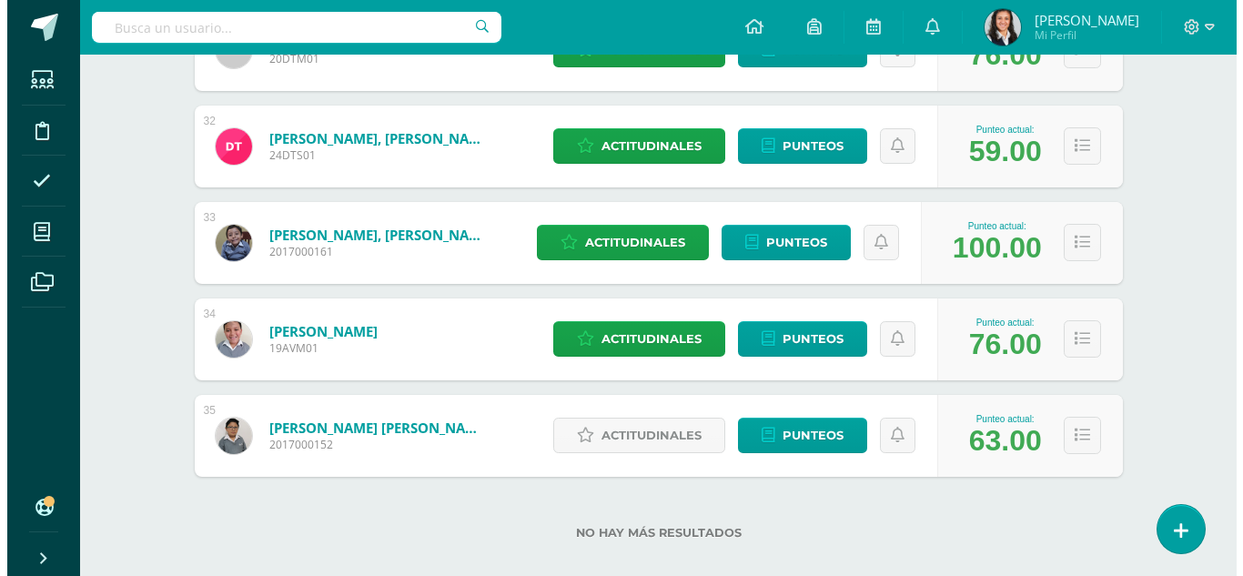
scroll to position [3302, 0]
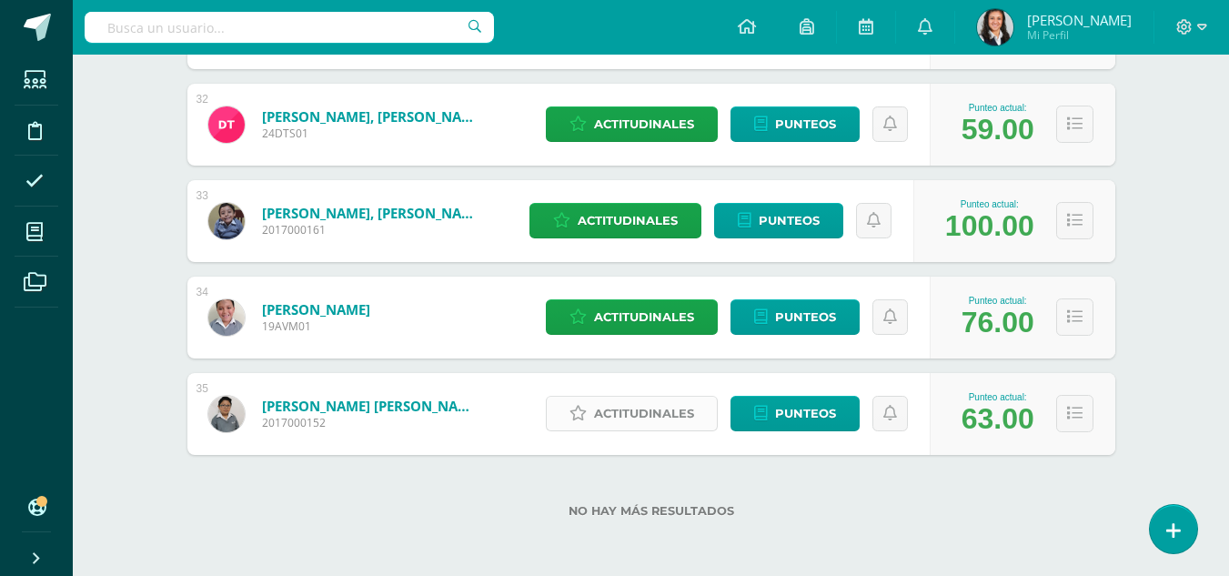
click at [635, 416] on span "Actitudinales" at bounding box center [644, 414] width 100 height 34
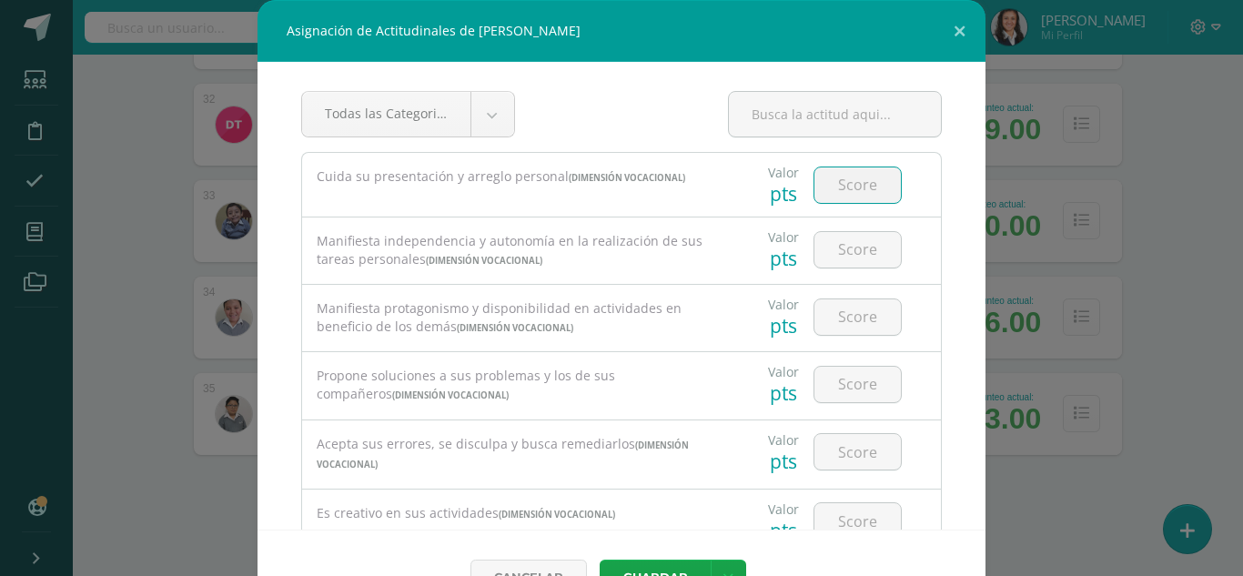
click at [848, 190] on input "number" at bounding box center [857, 184] width 86 height 35
type input "3"
type input "4"
type input "3"
type input "4"
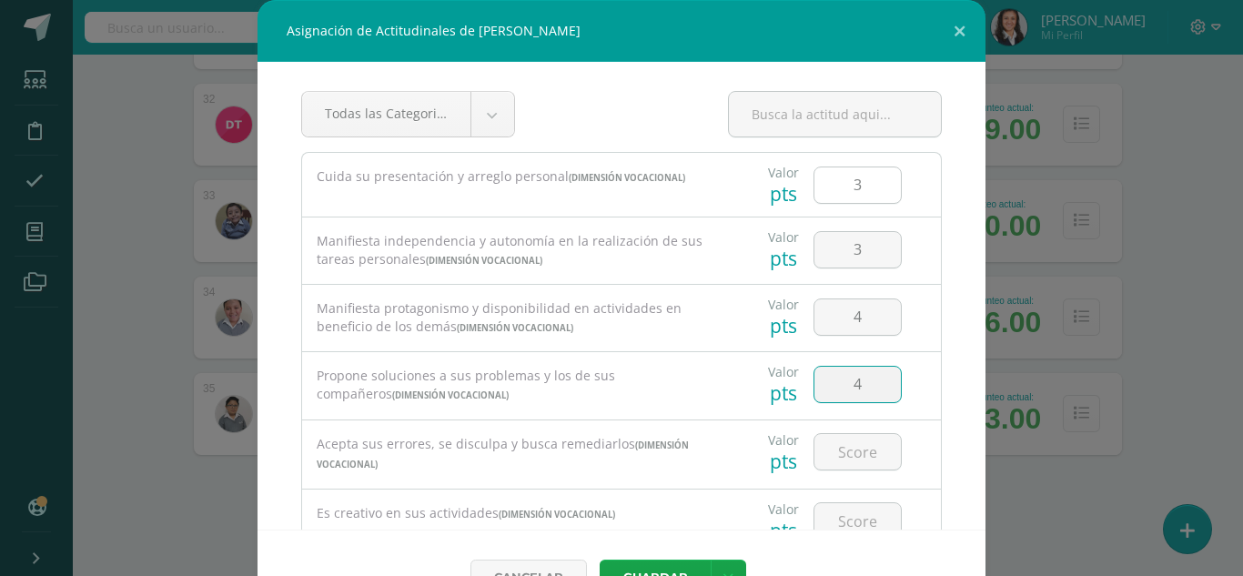
type input "4"
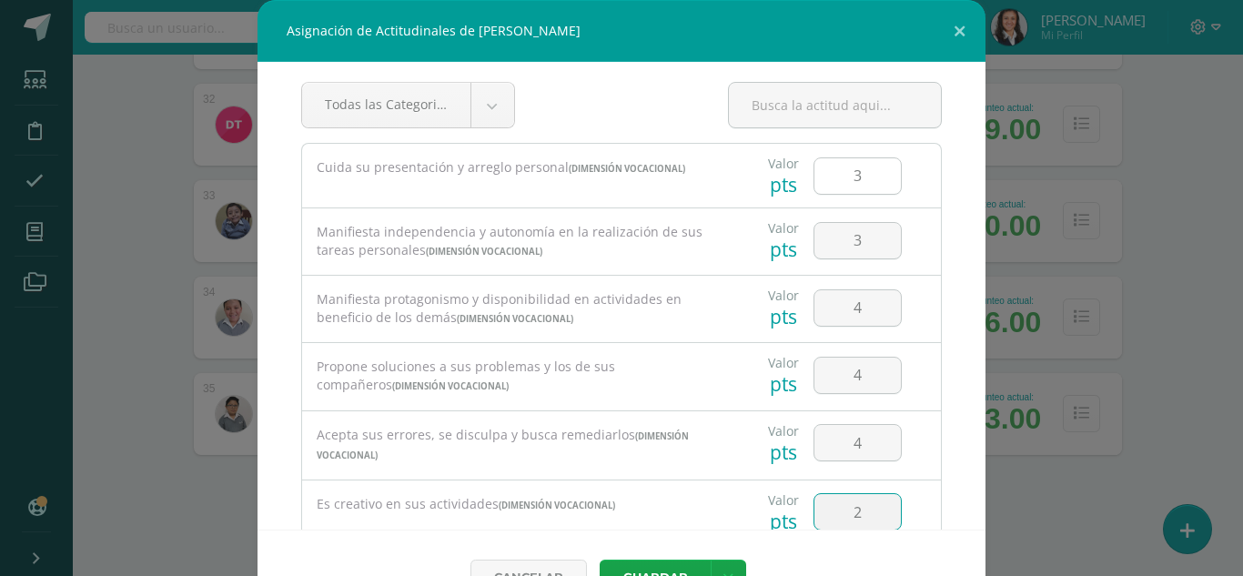
type input "2"
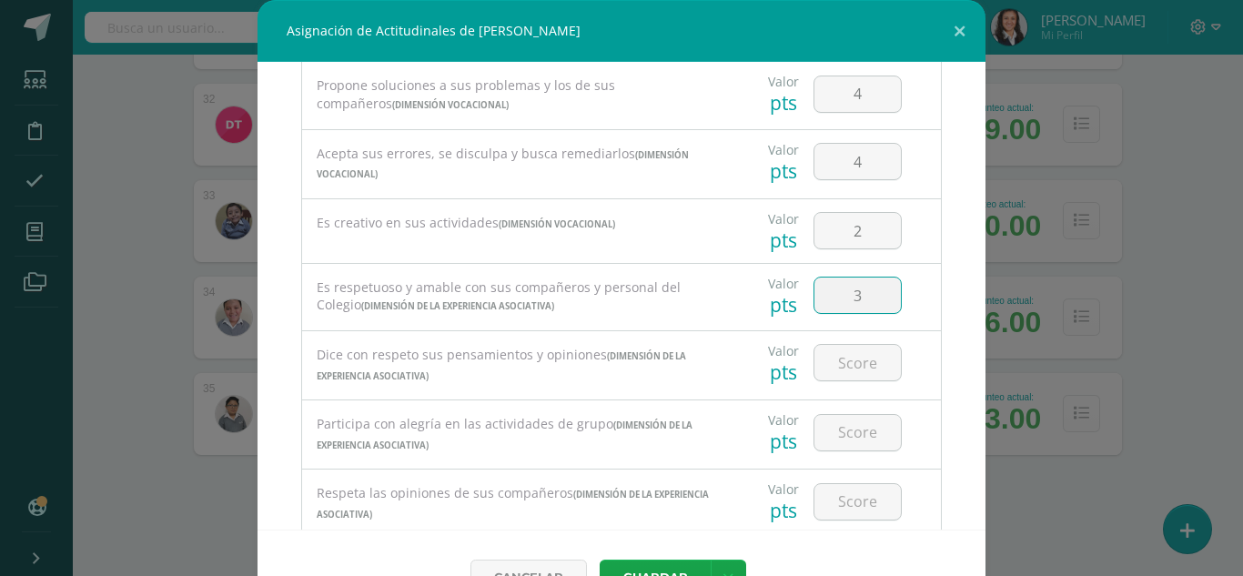
type input "3"
type input "4"
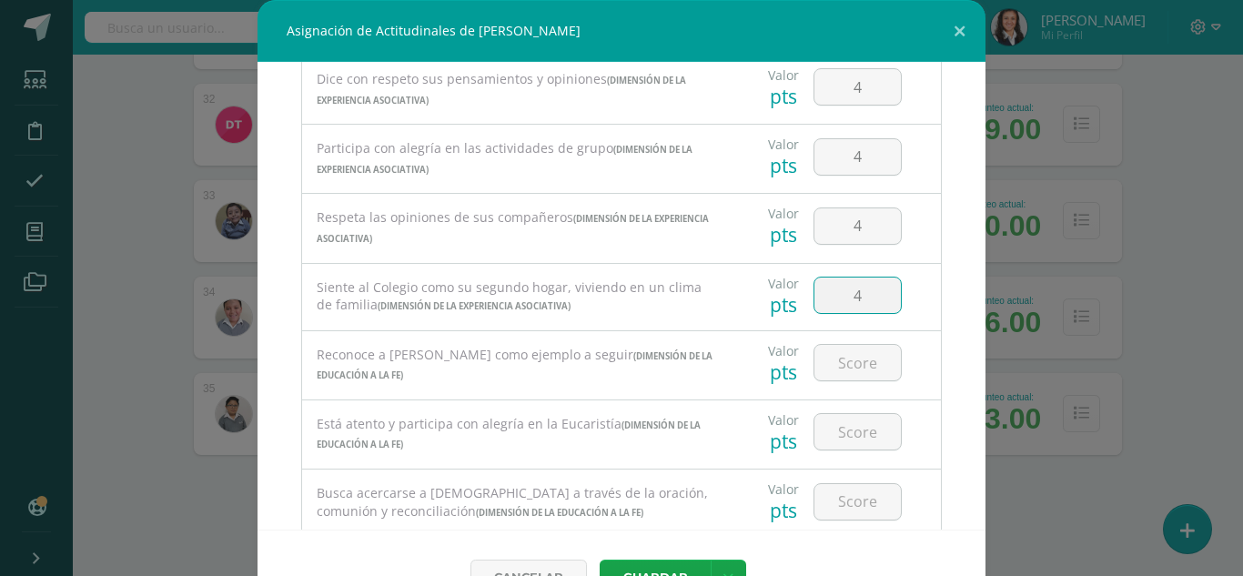
type input "4"
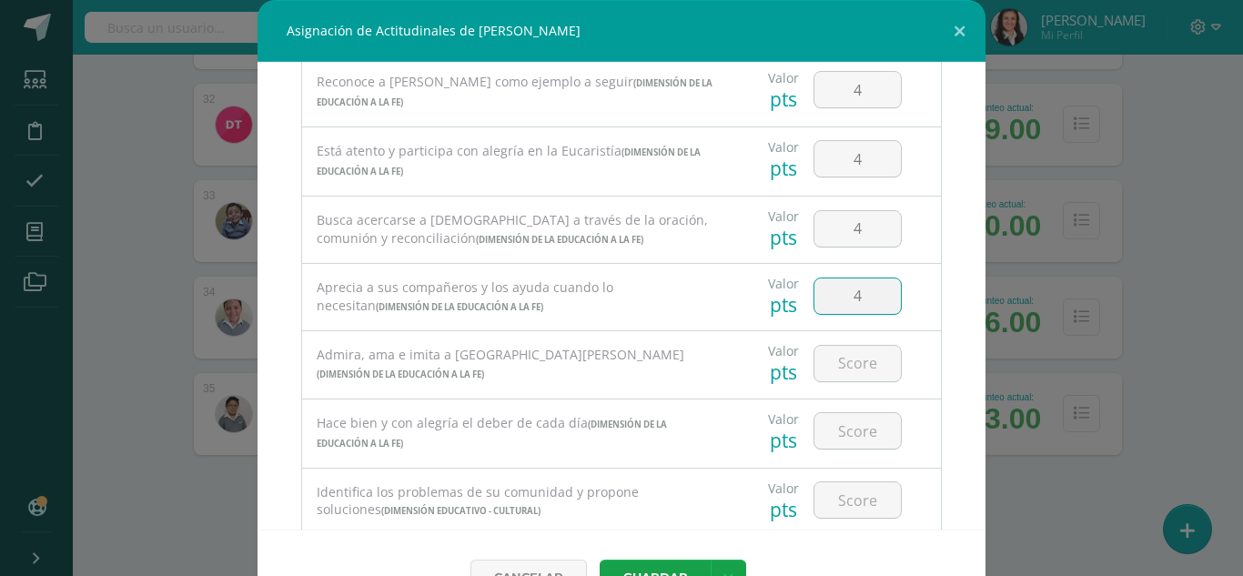
type input "4"
type input "43"
type input "4"
click at [862, 437] on input "43" at bounding box center [857, 430] width 86 height 35
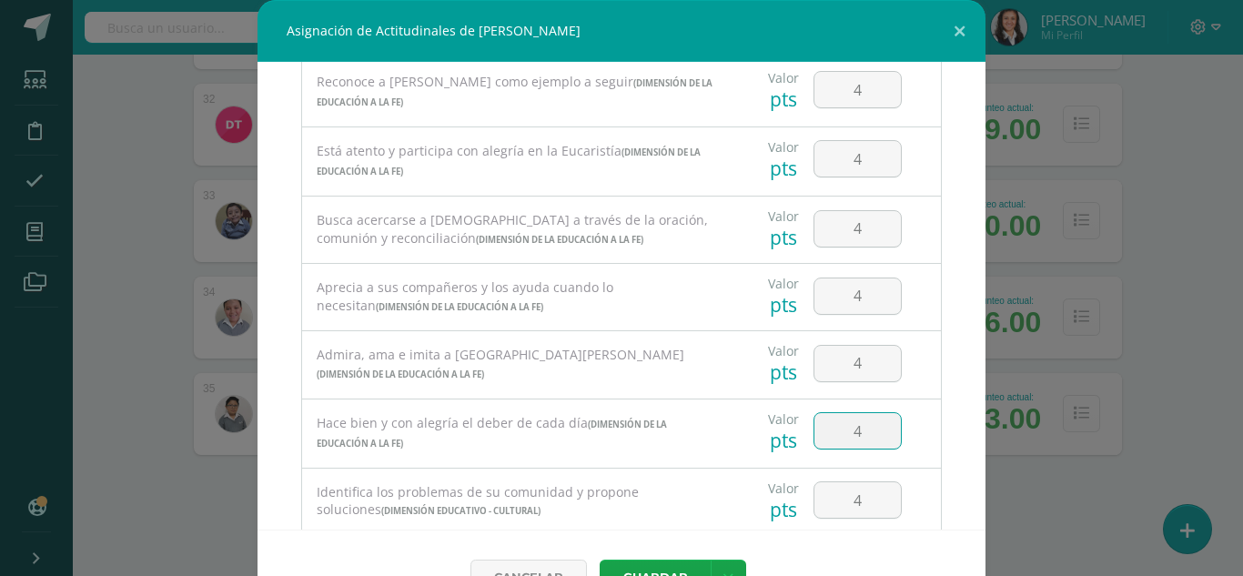
type input "4"
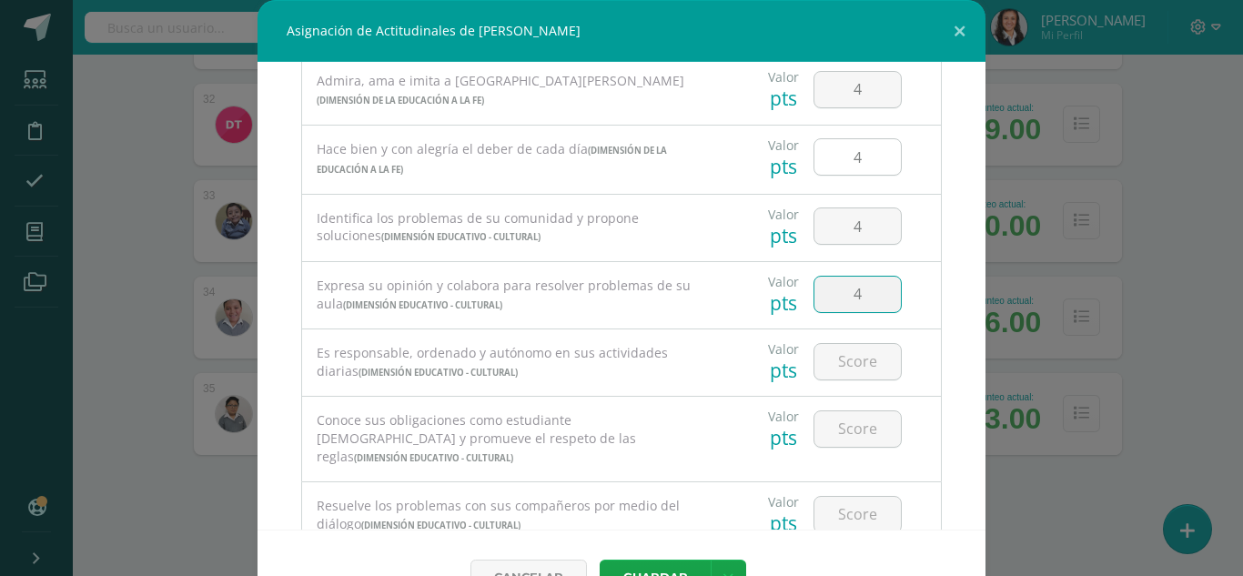
type input "4"
type input "2"
type input "3"
type input "4"
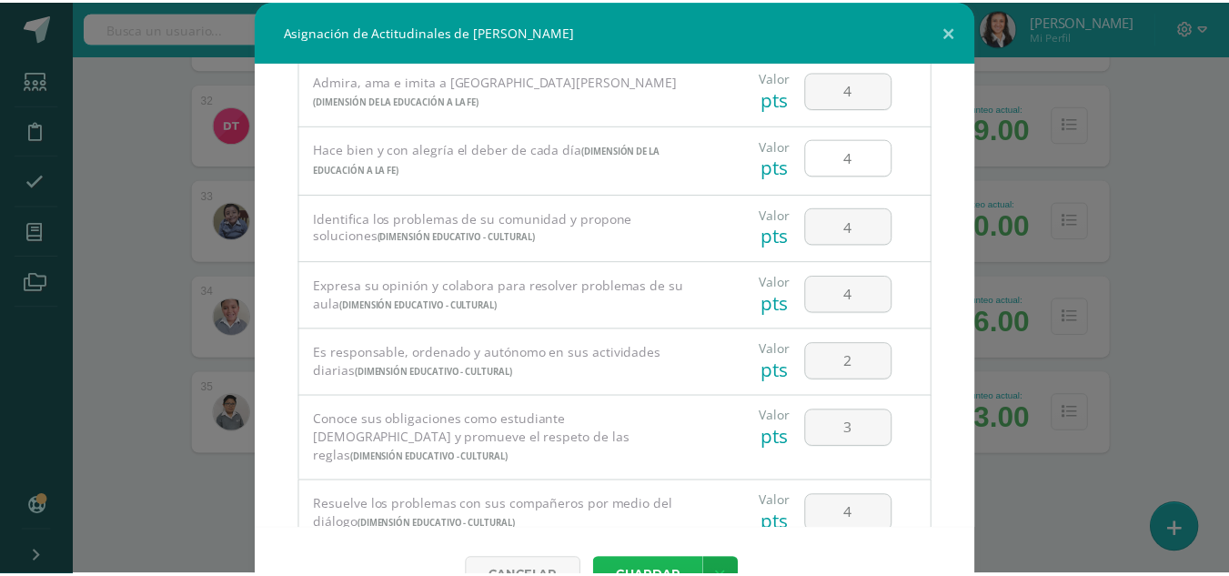
scroll to position [19, 0]
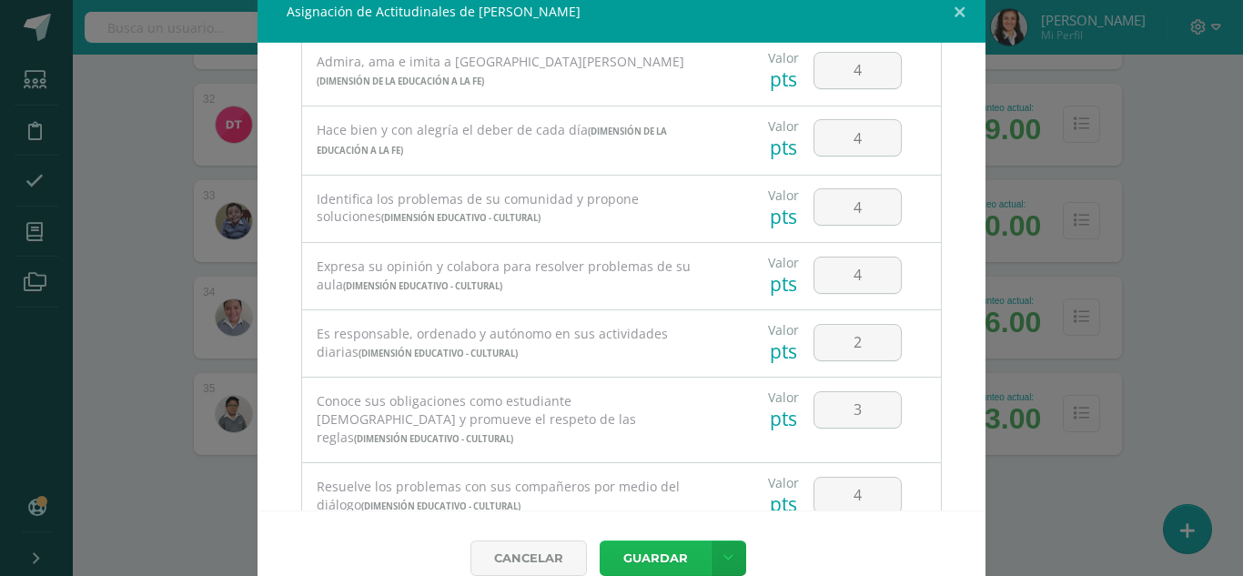
click at [648, 560] on button "Guardar" at bounding box center [655, 557] width 111 height 35
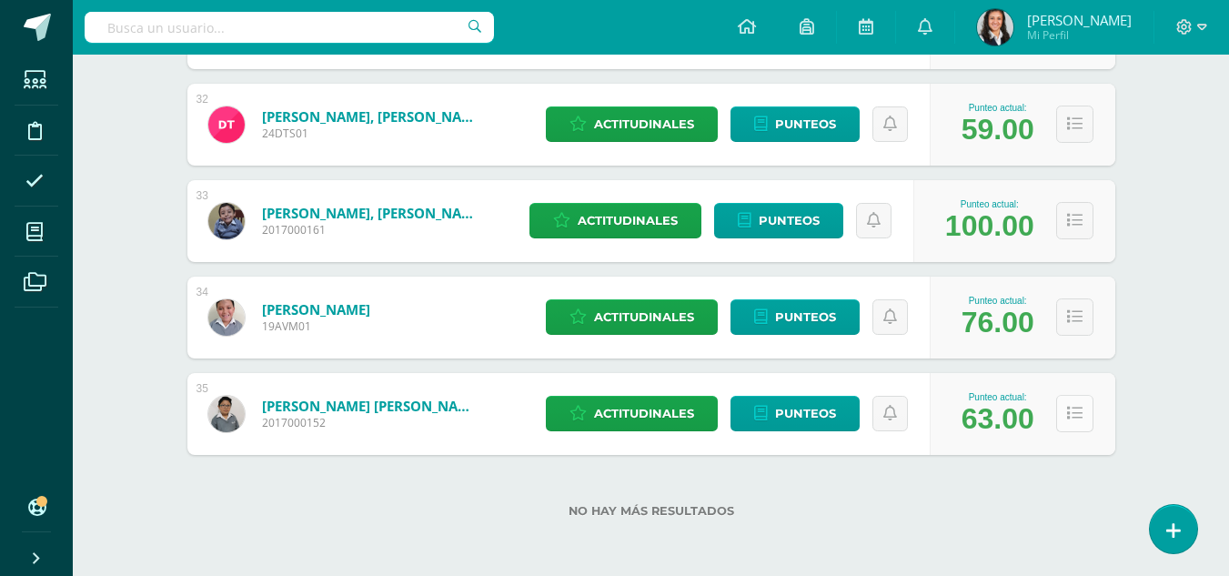
click at [1070, 412] on icon at bounding box center [1074, 413] width 15 height 15
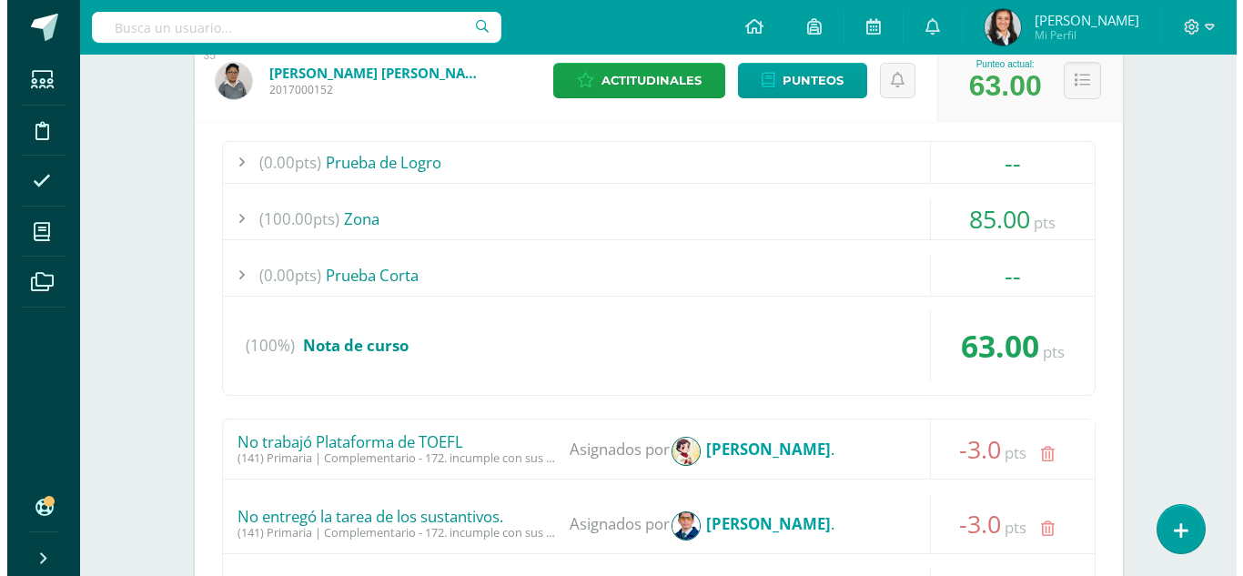
scroll to position [3620, 0]
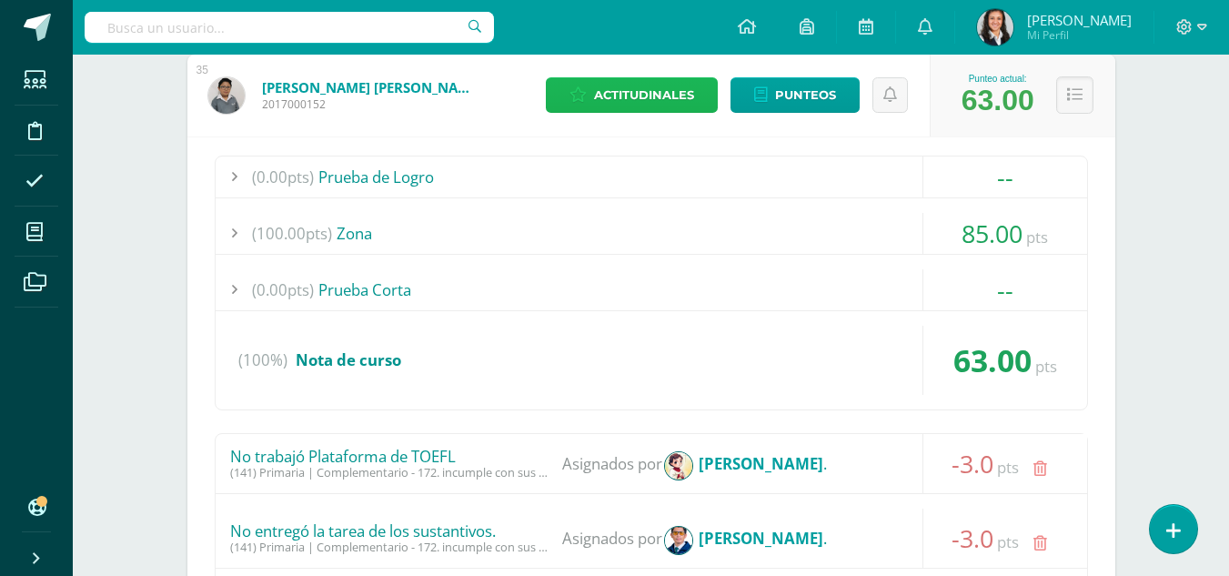
click at [624, 101] on span "Actitudinales" at bounding box center [644, 95] width 100 height 34
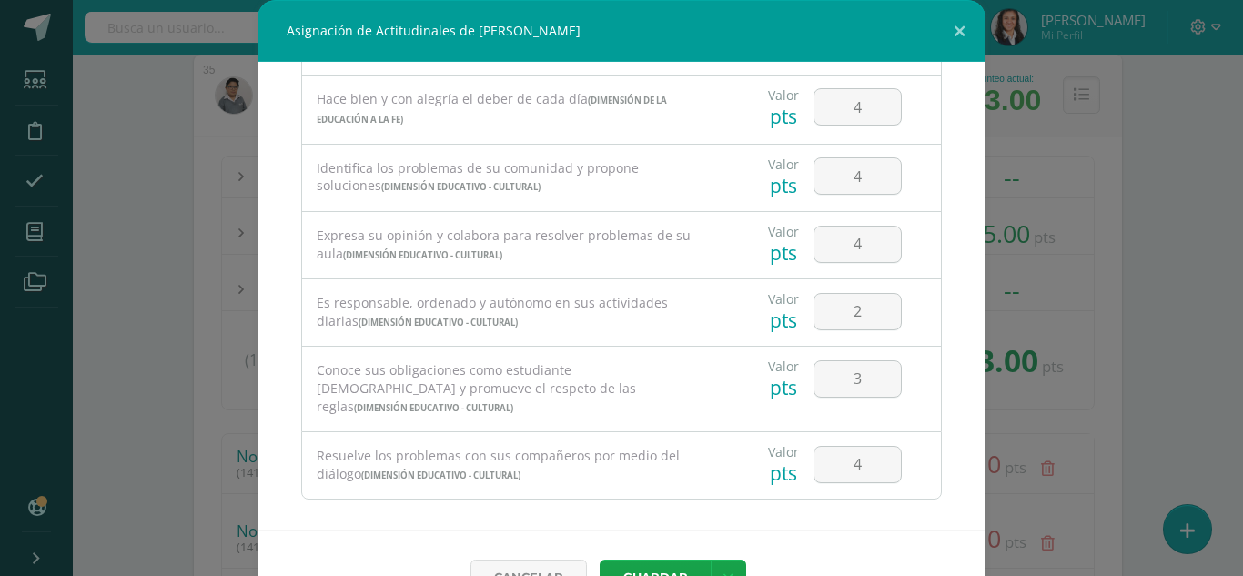
scroll to position [1164, 0]
click at [852, 381] on input "3" at bounding box center [857, 377] width 86 height 35
type input "2"
click at [853, 317] on input "2" at bounding box center [857, 310] width 86 height 35
type input "1"
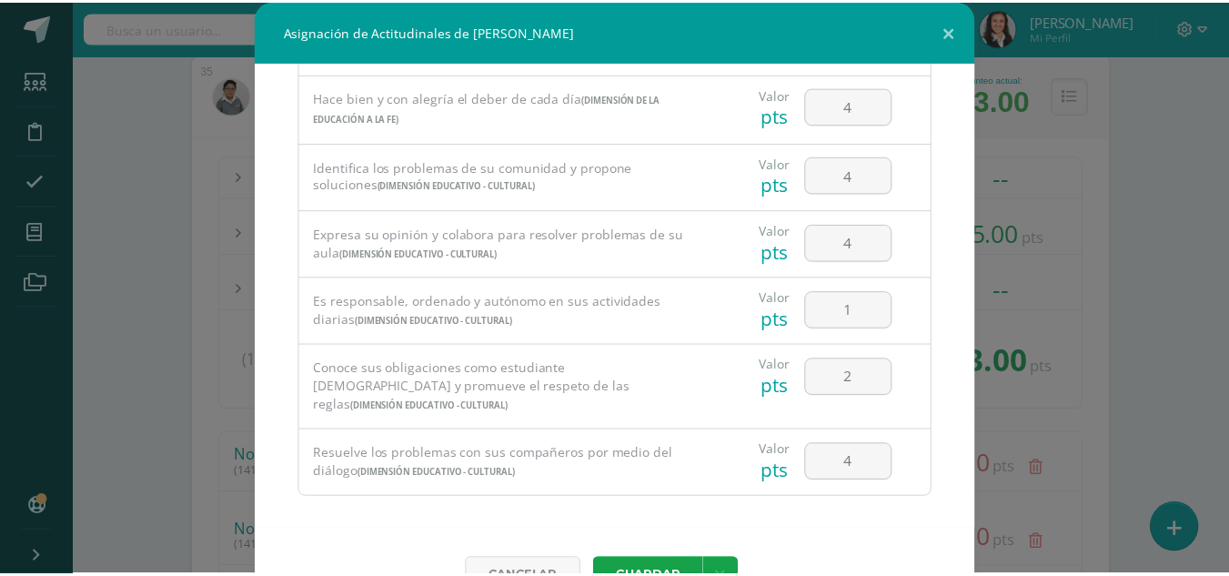
scroll to position [48, 0]
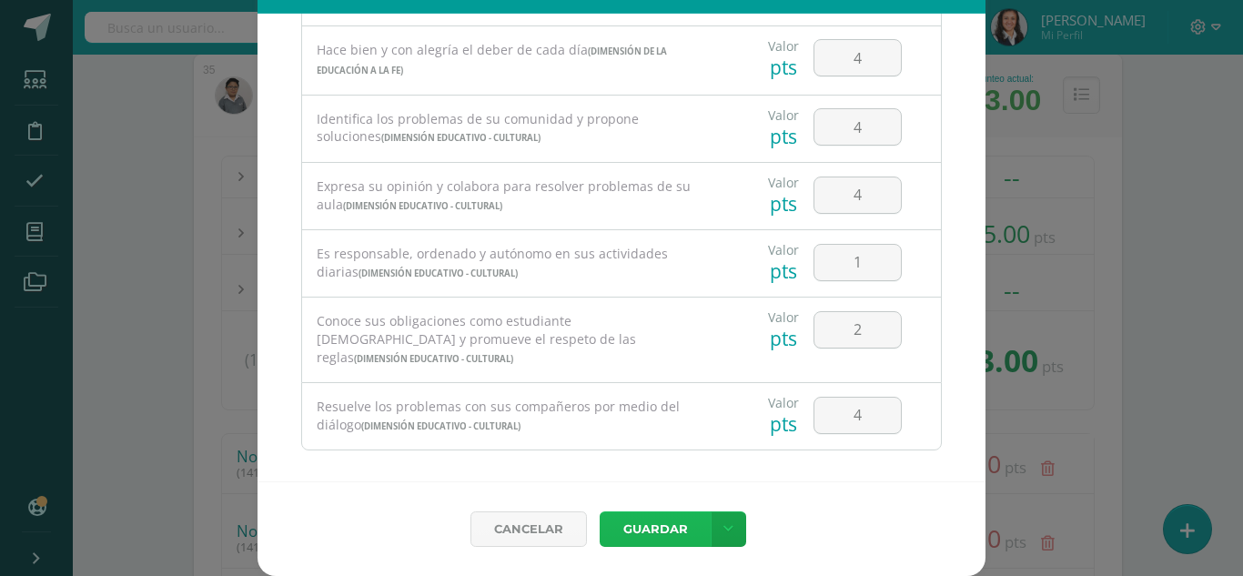
click at [667, 528] on button "Guardar" at bounding box center [655, 528] width 111 height 35
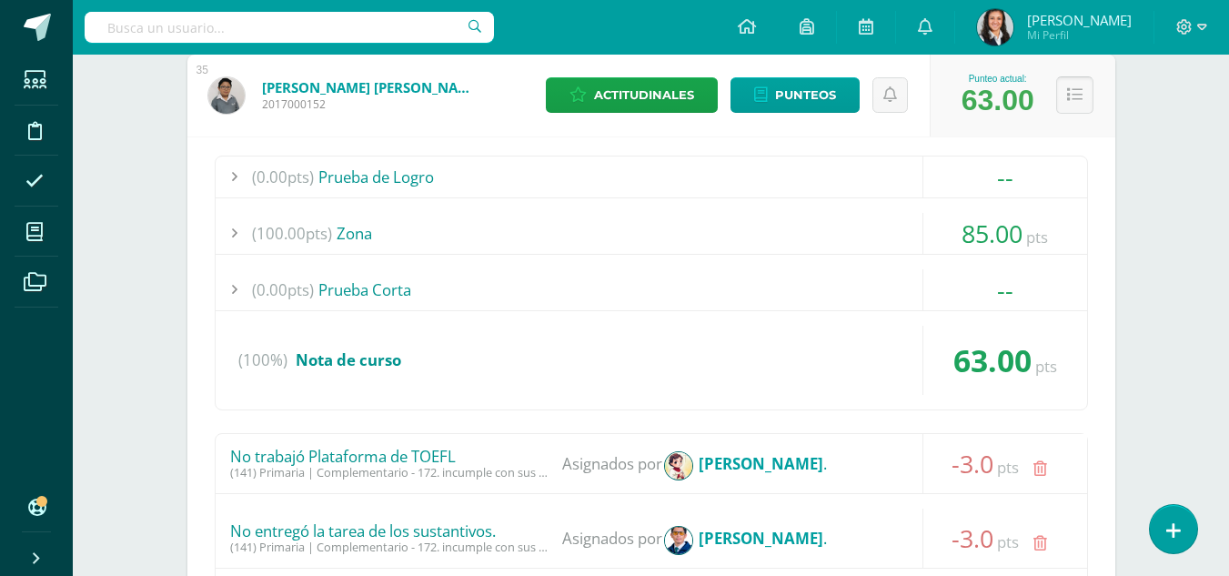
click at [1072, 103] on icon at bounding box center [1074, 94] width 15 height 15
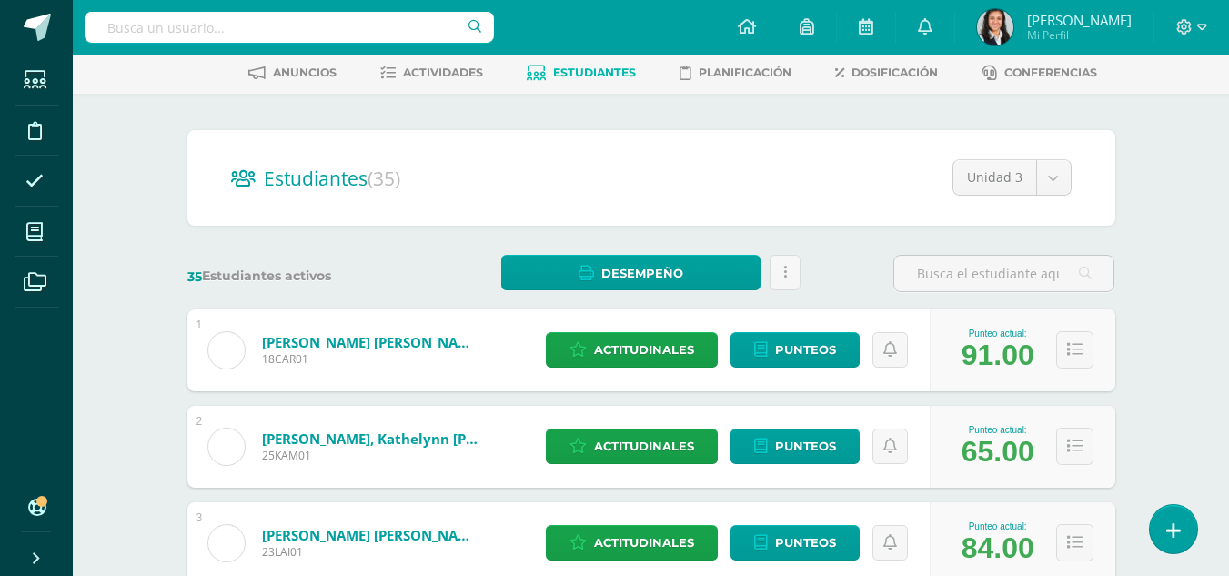
scroll to position [0, 0]
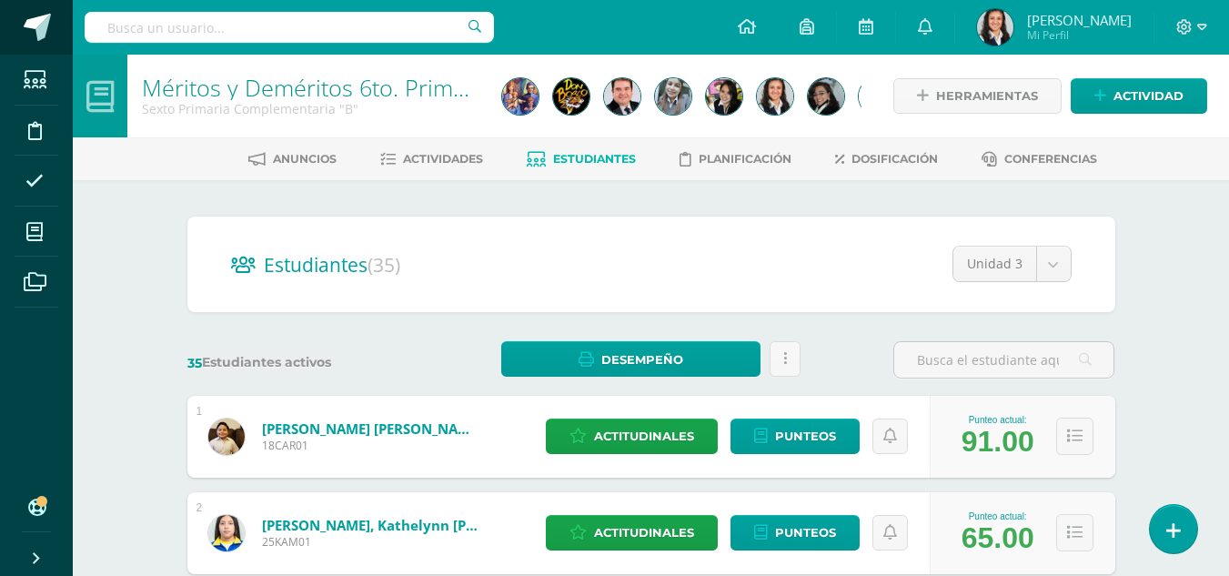
click at [37, 31] on span at bounding box center [37, 27] width 27 height 27
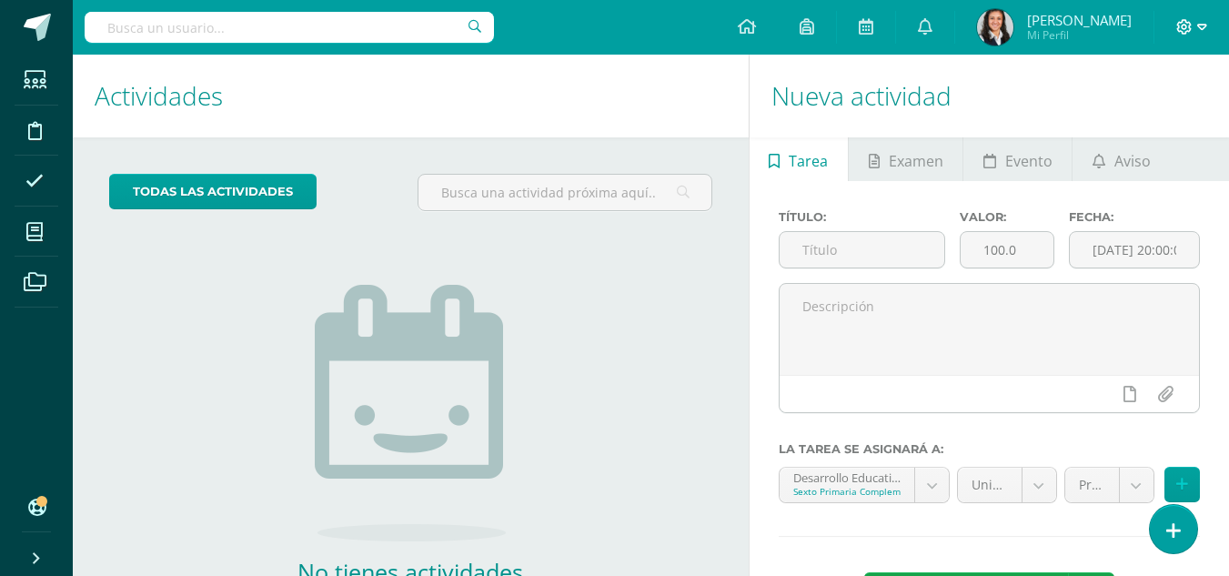
click at [1204, 25] on icon at bounding box center [1202, 27] width 10 height 16
click at [1165, 126] on span "Cerrar sesión" at bounding box center [1145, 124] width 82 height 17
